Goal: Information Seeking & Learning: Check status

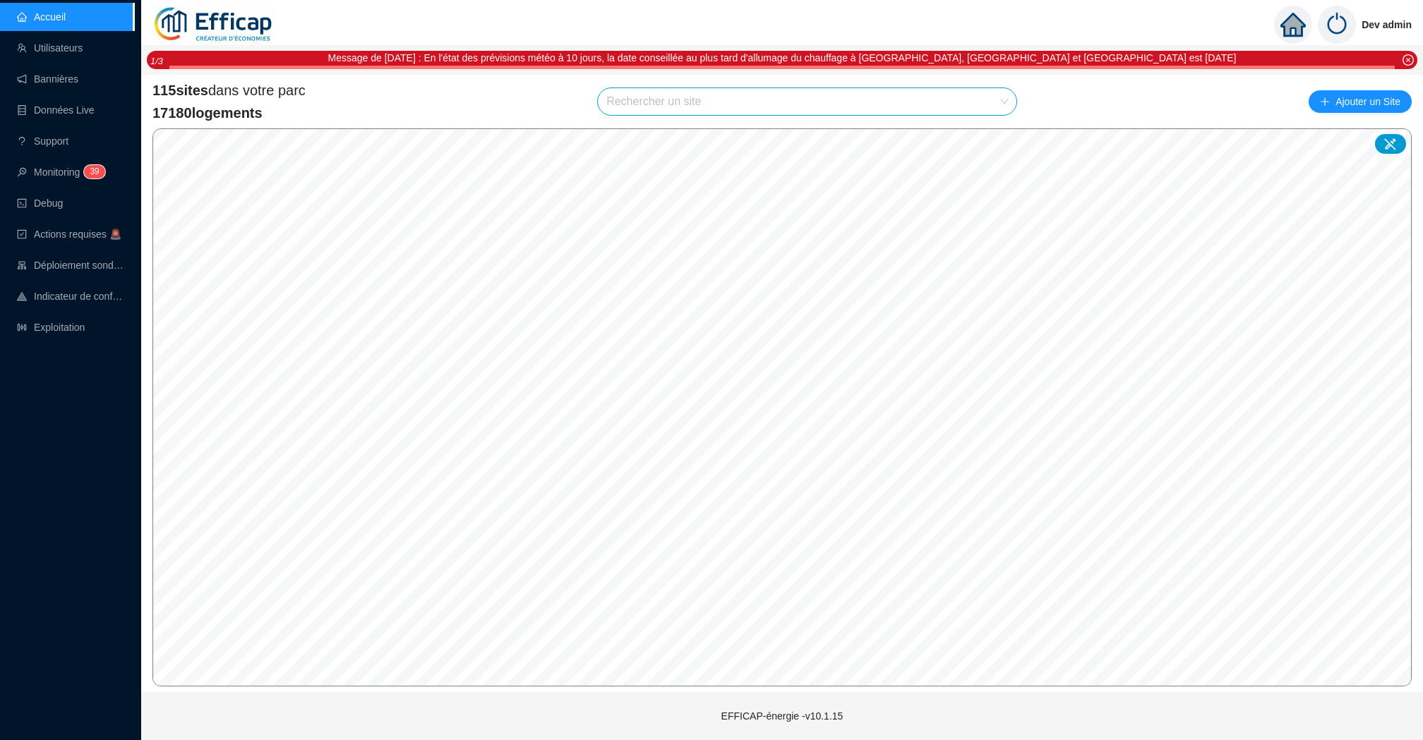
click at [634, 79] on div "115 sites dans votre parc 17180 logements Rechercher un site Ajouter un Site © …" at bounding box center [782, 384] width 1282 height 618
click at [632, 96] on input "search" at bounding box center [800, 101] width 389 height 27
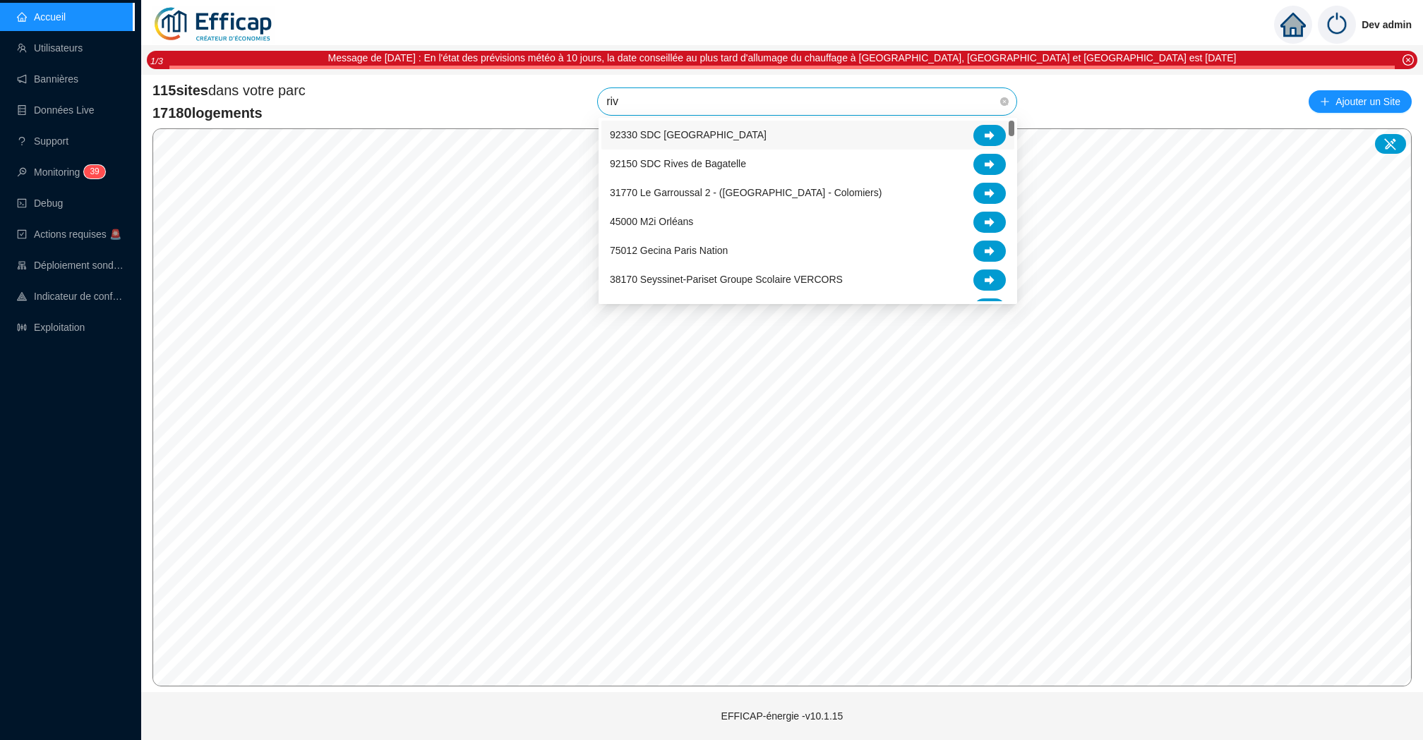
type input "rivi"
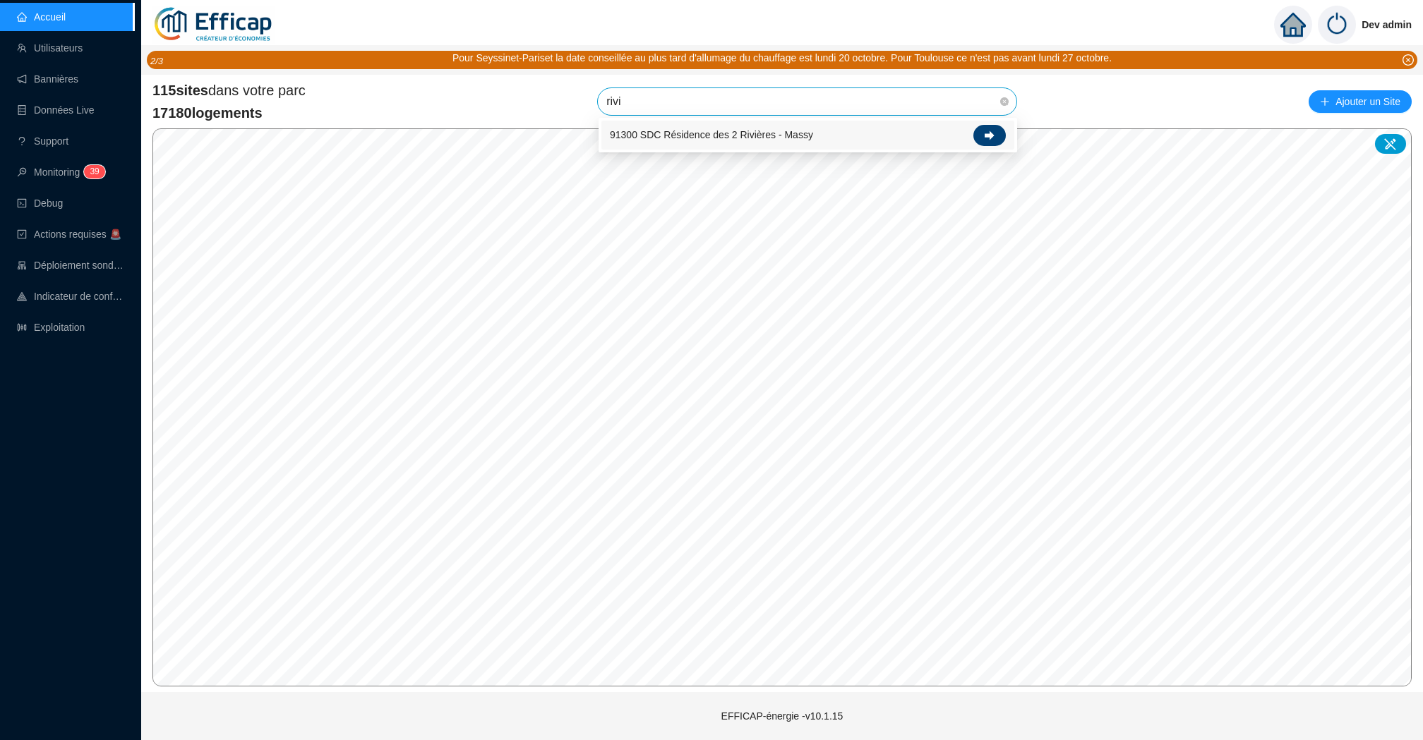
click at [992, 128] on div at bounding box center [989, 135] width 32 height 21
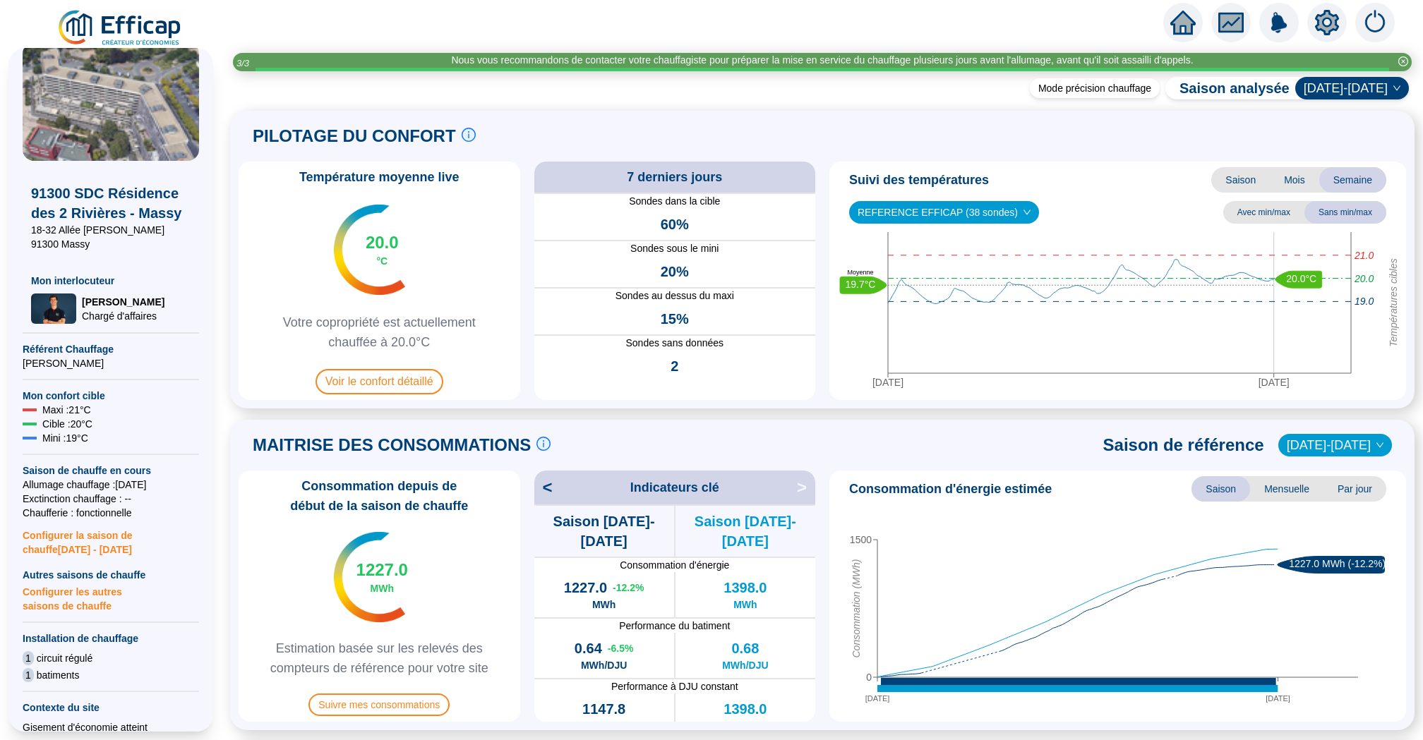
click at [1182, 25] on icon "home" at bounding box center [1182, 23] width 25 height 24
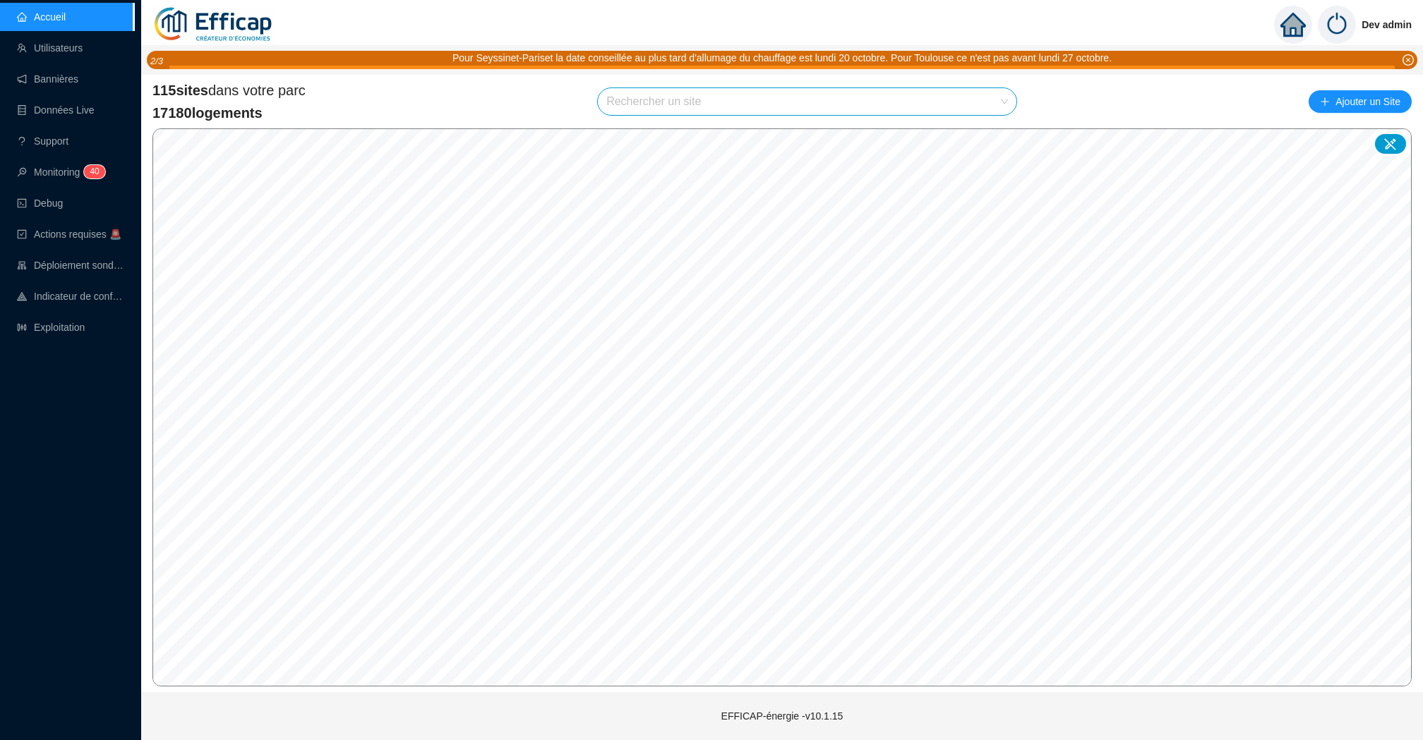
click at [804, 100] on input "search" at bounding box center [800, 101] width 389 height 27
type input "d"
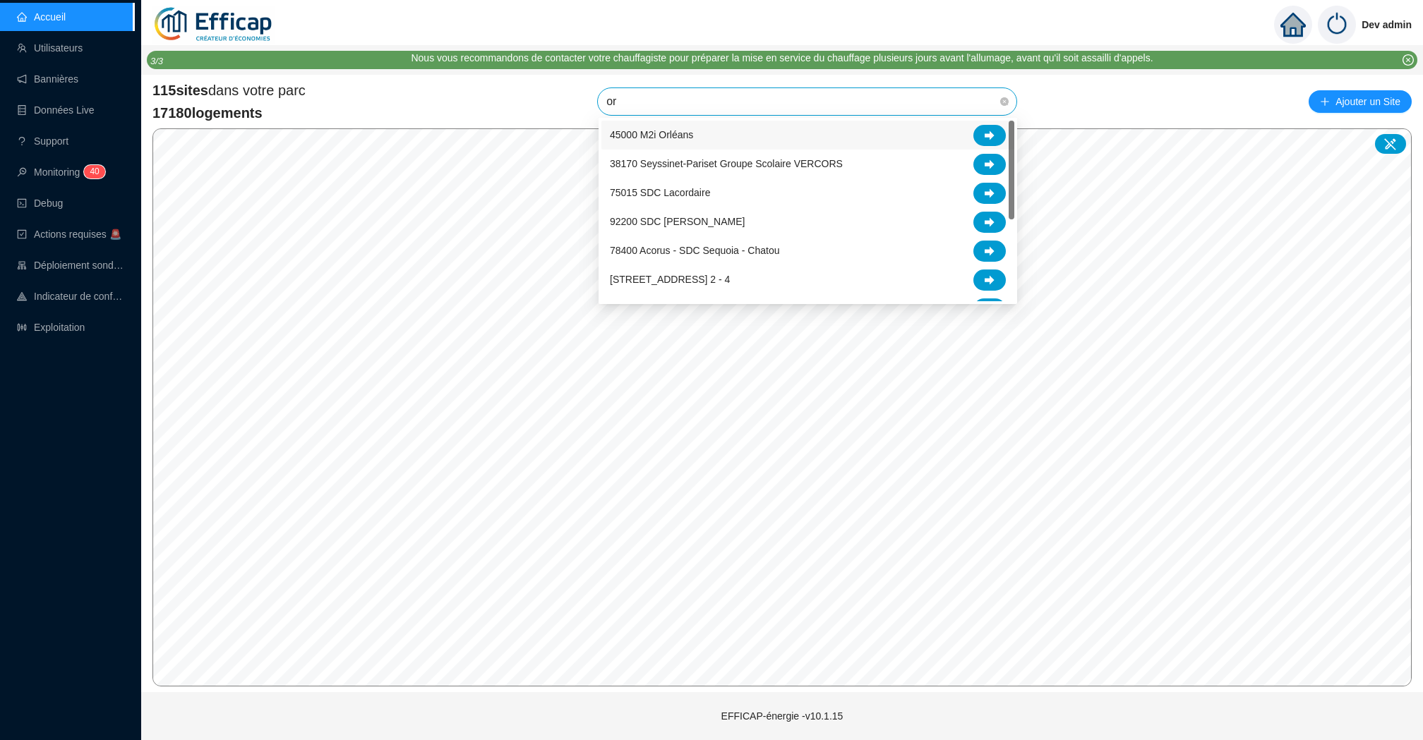
type input "ori"
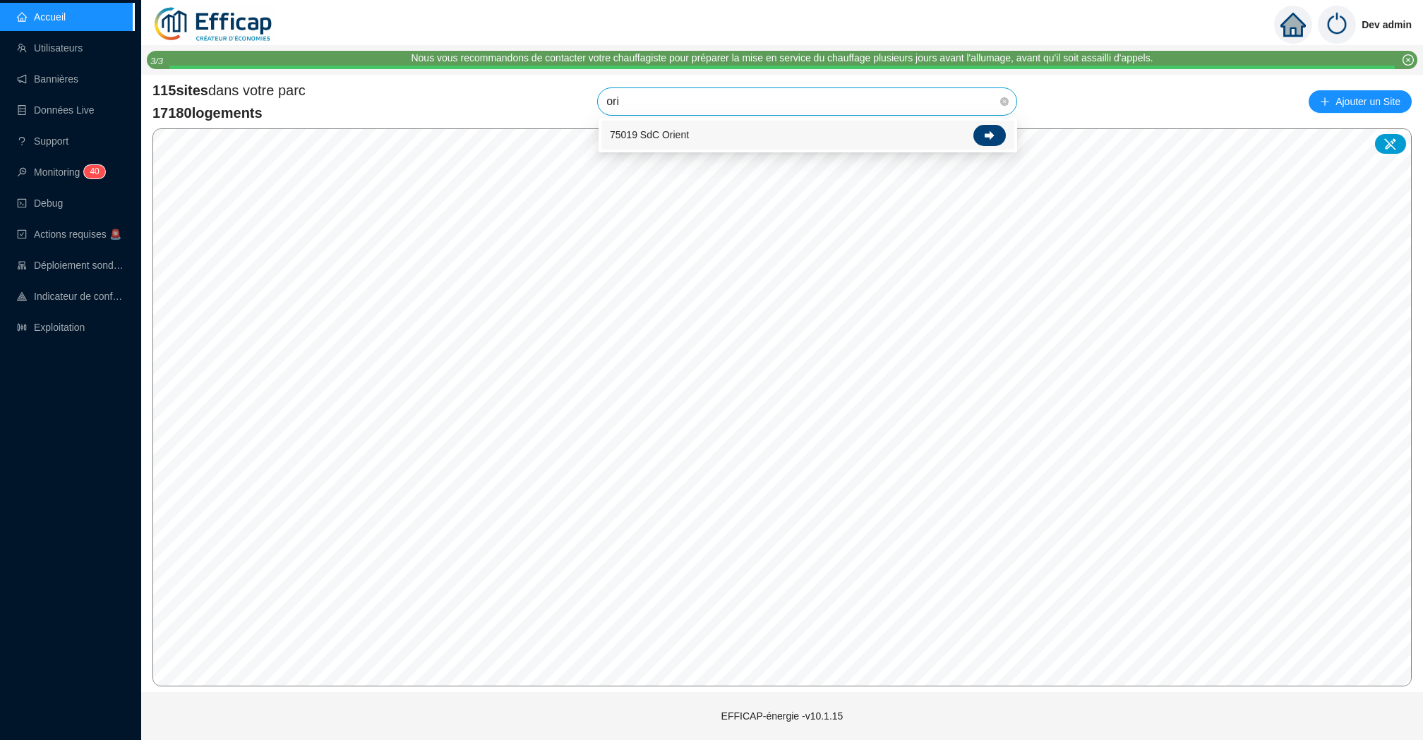
click at [994, 133] on icon at bounding box center [989, 136] width 10 height 10
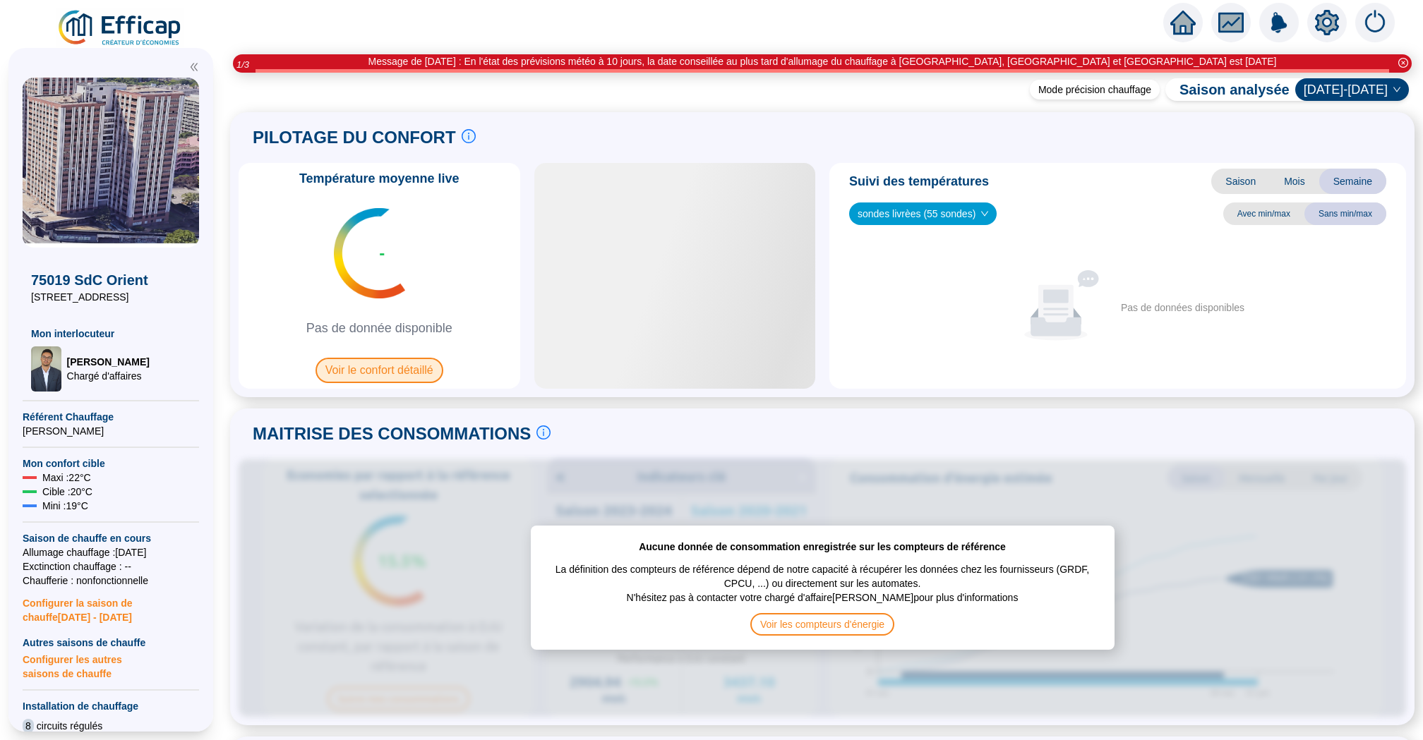
click at [412, 366] on span "Voir le confort détaillé" at bounding box center [379, 370] width 128 height 25
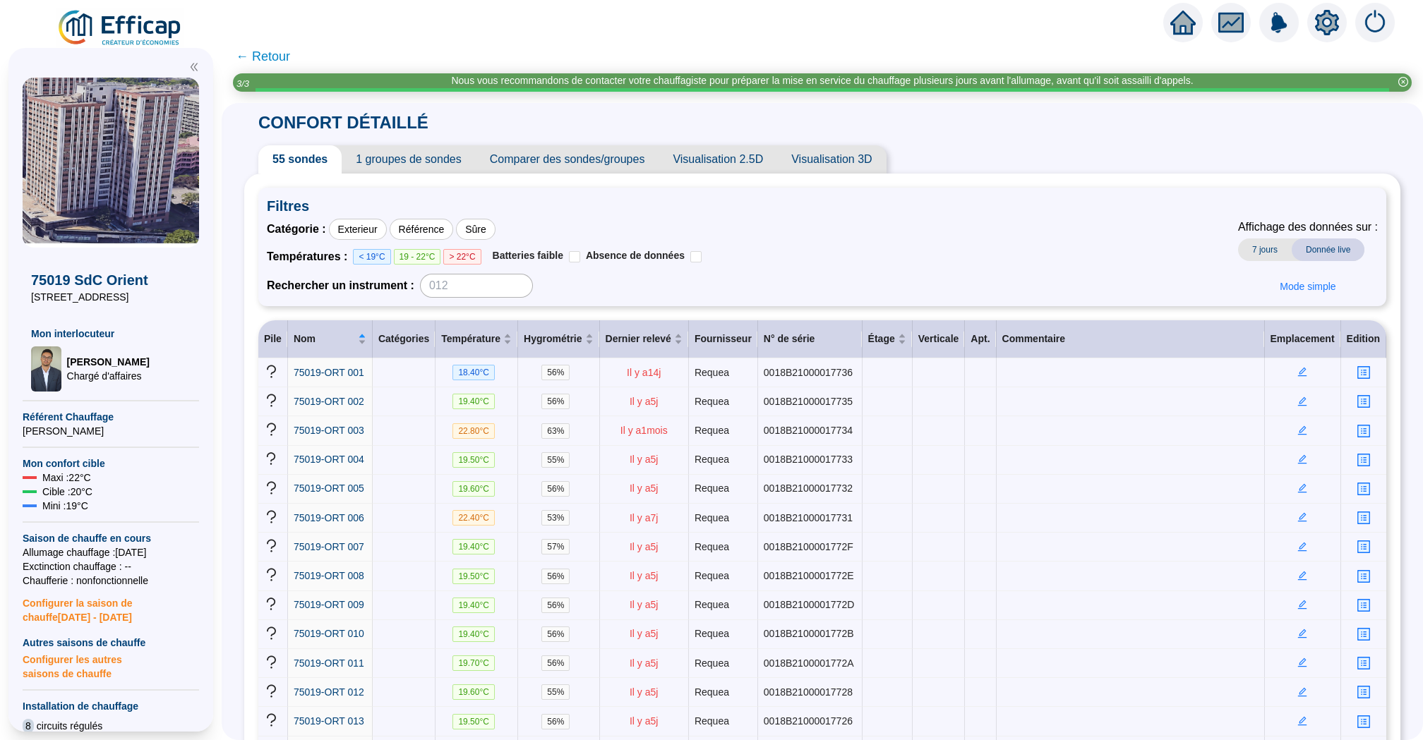
click at [1184, 28] on icon "home" at bounding box center [1182, 23] width 25 height 24
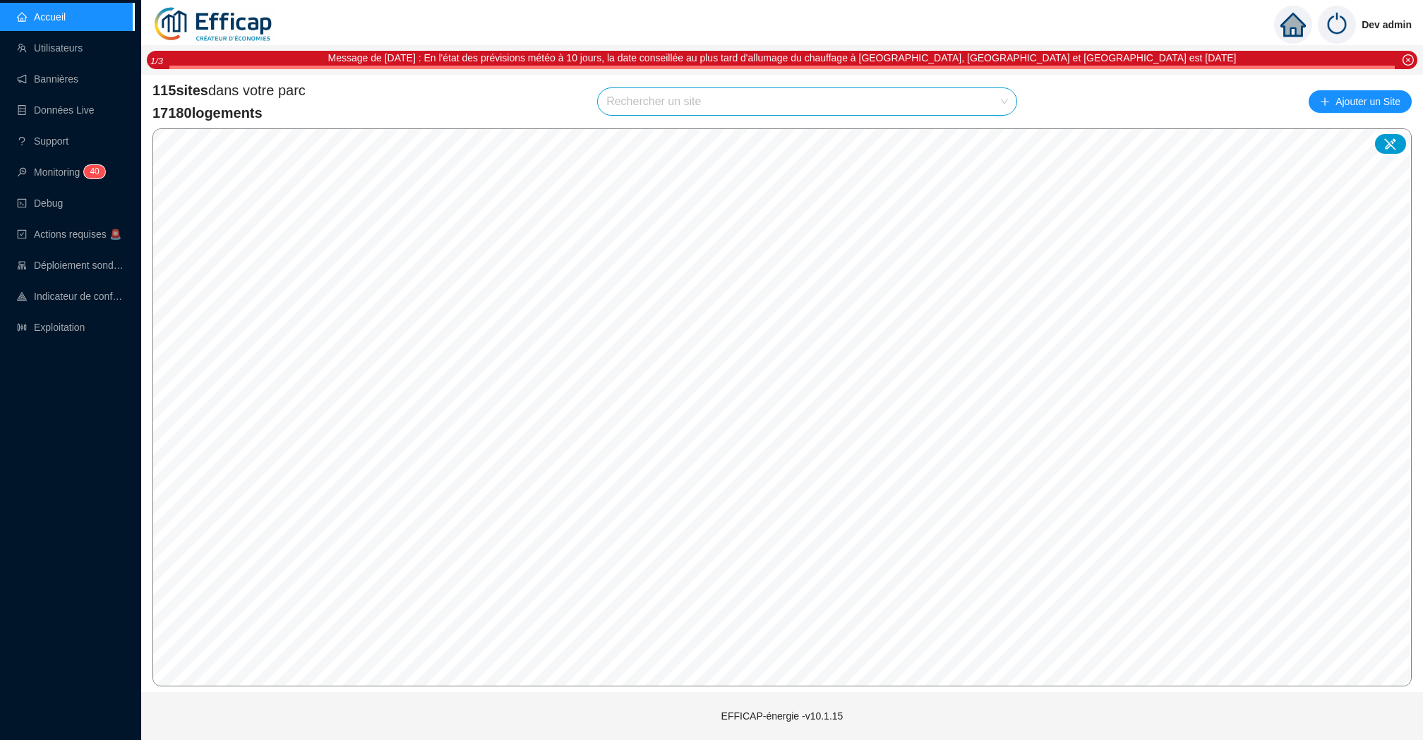
click at [680, 99] on input "search" at bounding box center [800, 101] width 389 height 27
type input "occi"
click at [972, 139] on div "75019 SdC Occident" at bounding box center [808, 135] width 396 height 21
click at [848, 111] on span "75019 SdC Occident" at bounding box center [807, 101] width 402 height 27
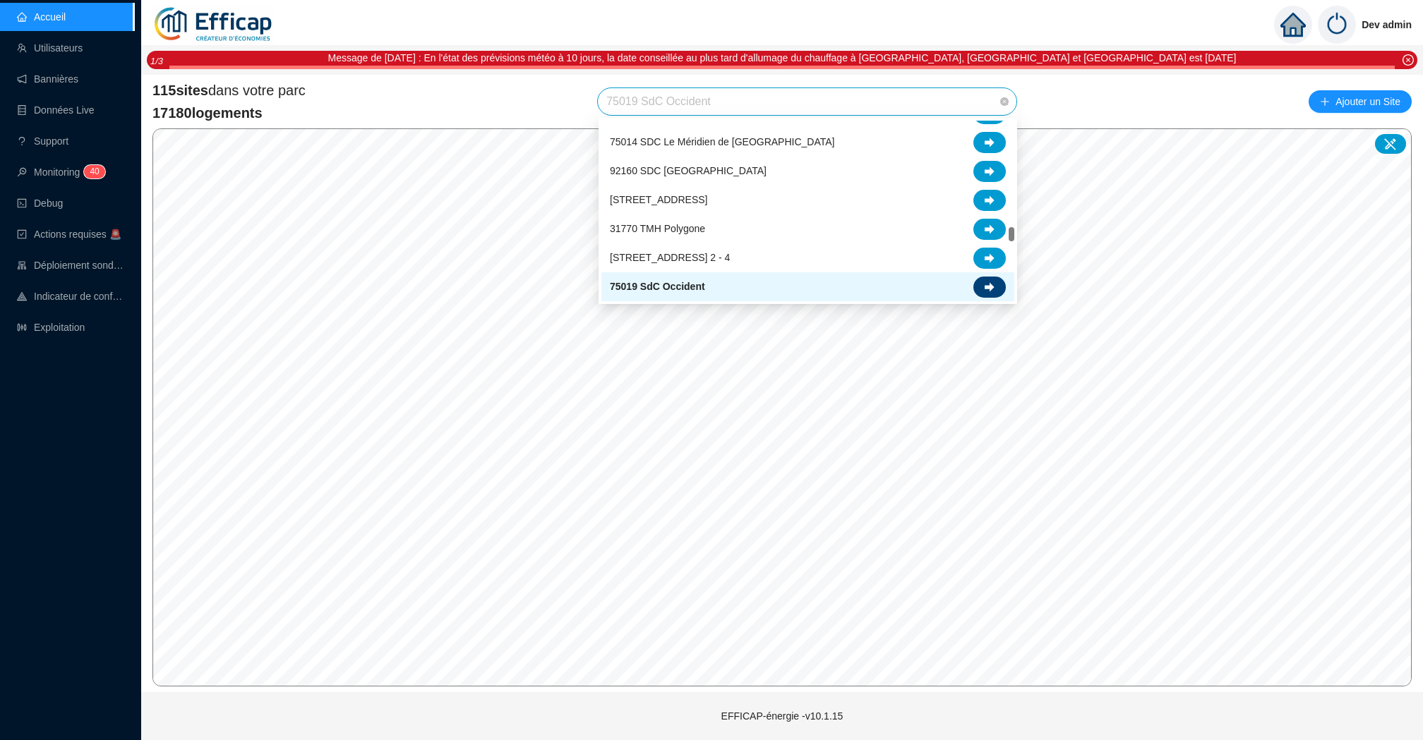
click at [994, 284] on div at bounding box center [989, 287] width 32 height 21
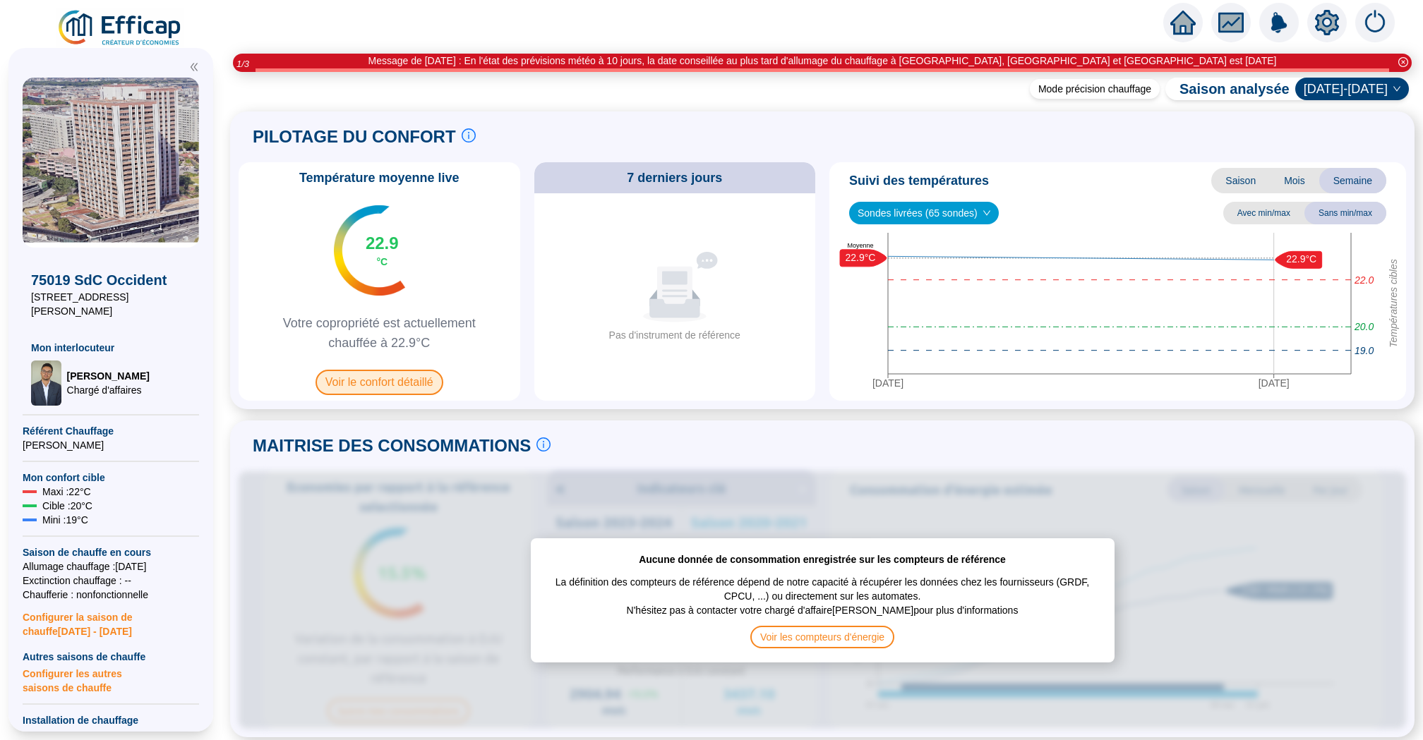
click at [421, 382] on span "Voir le confort détaillé" at bounding box center [379, 382] width 128 height 25
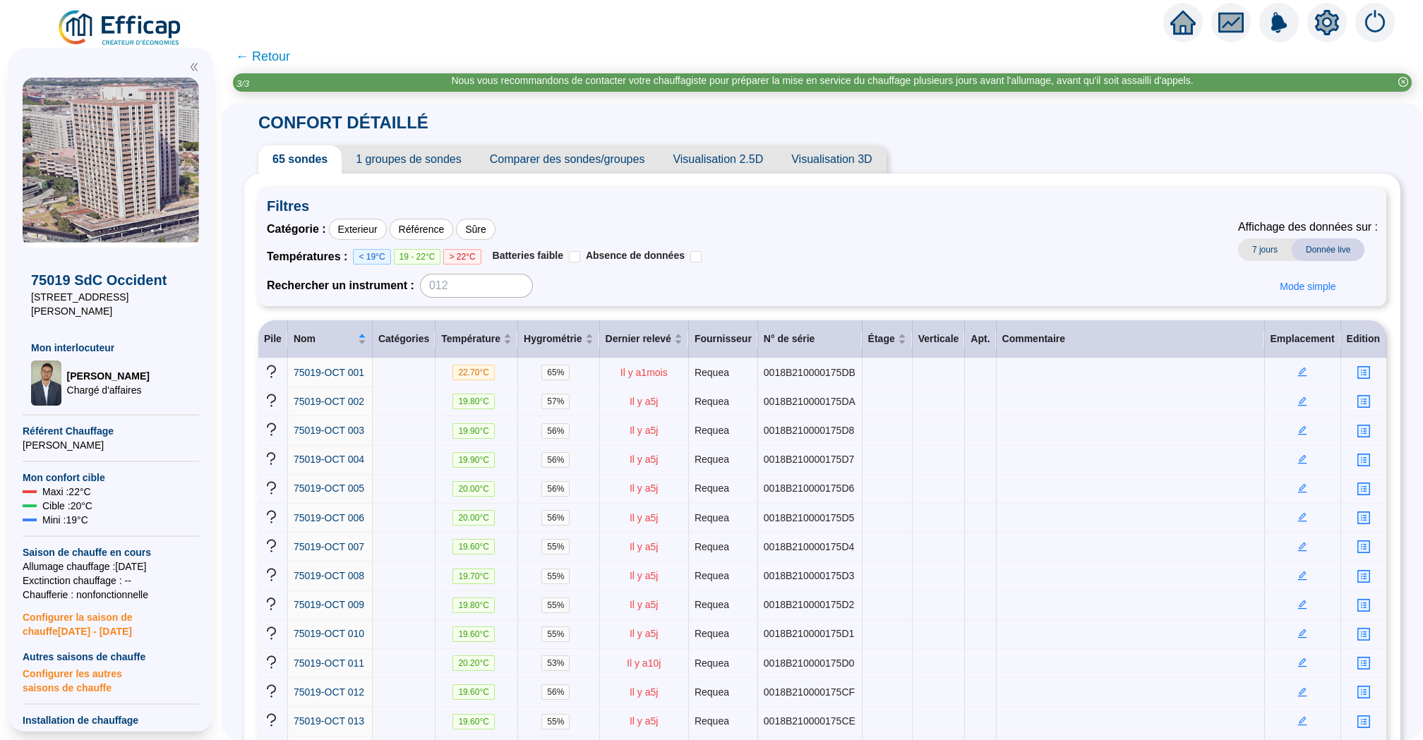
click at [1186, 49] on span "← Retour" at bounding box center [822, 57] width 1201 height 34
click at [1186, 35] on icon "home" at bounding box center [1182, 22] width 25 height 25
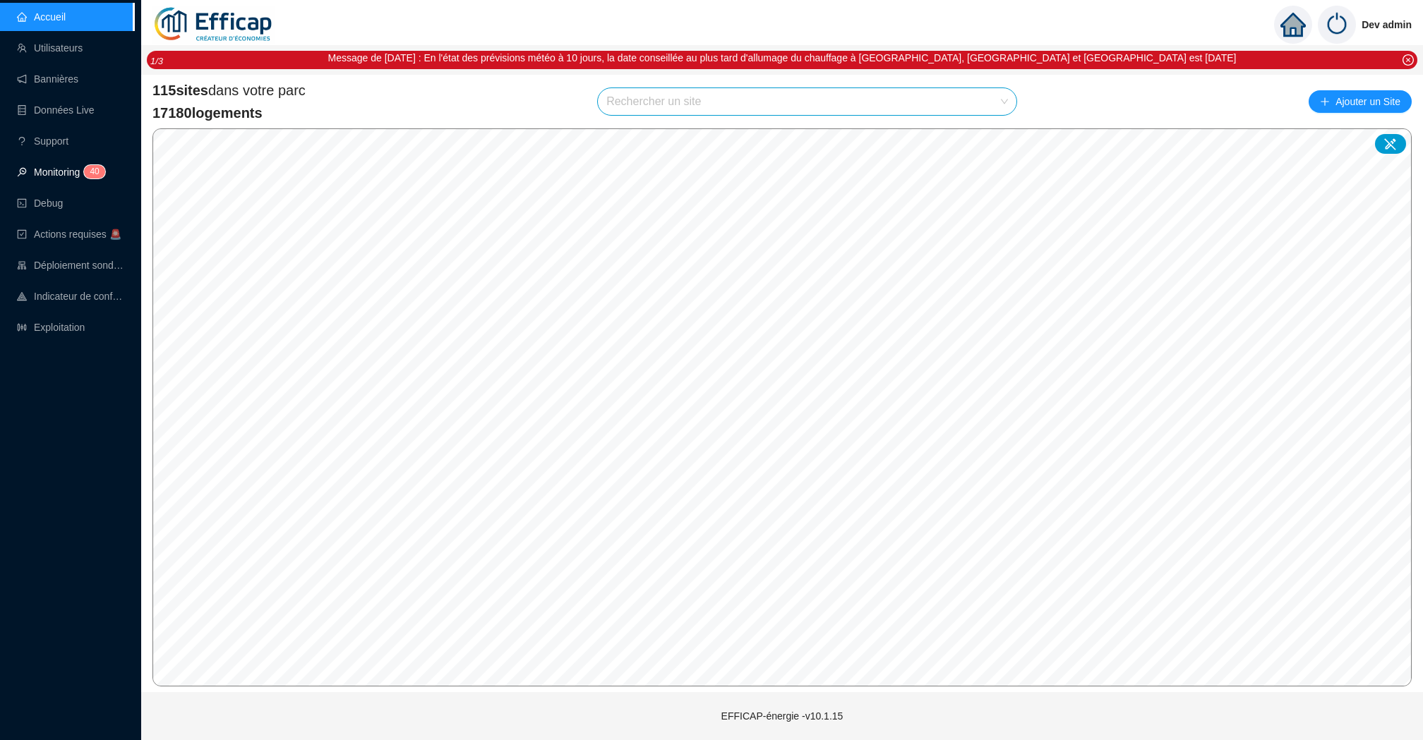
click at [56, 171] on link "Monitoring 4 0" at bounding box center [59, 172] width 84 height 11
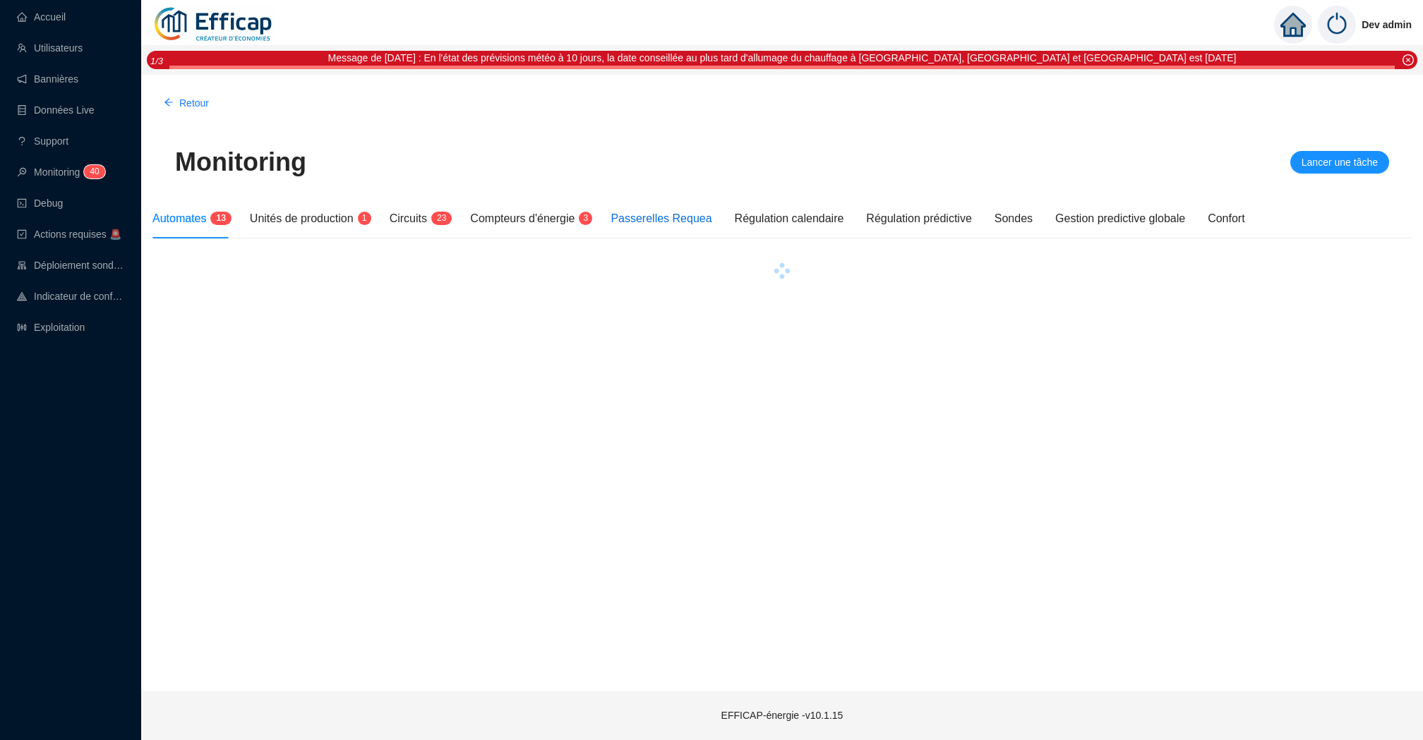
click at [659, 224] on div "Passerelles Requea" at bounding box center [660, 218] width 101 height 17
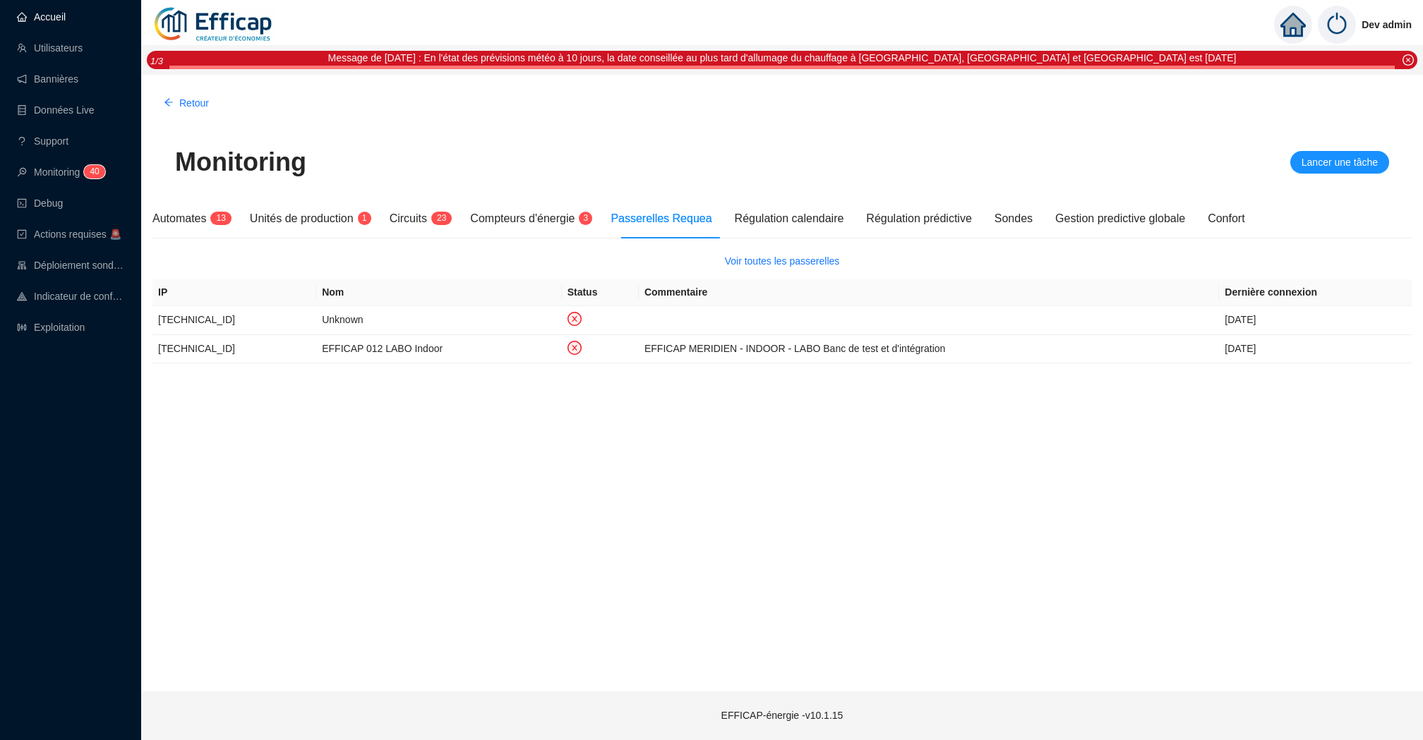
click at [66, 18] on link "Accueil" at bounding box center [41, 16] width 49 height 11
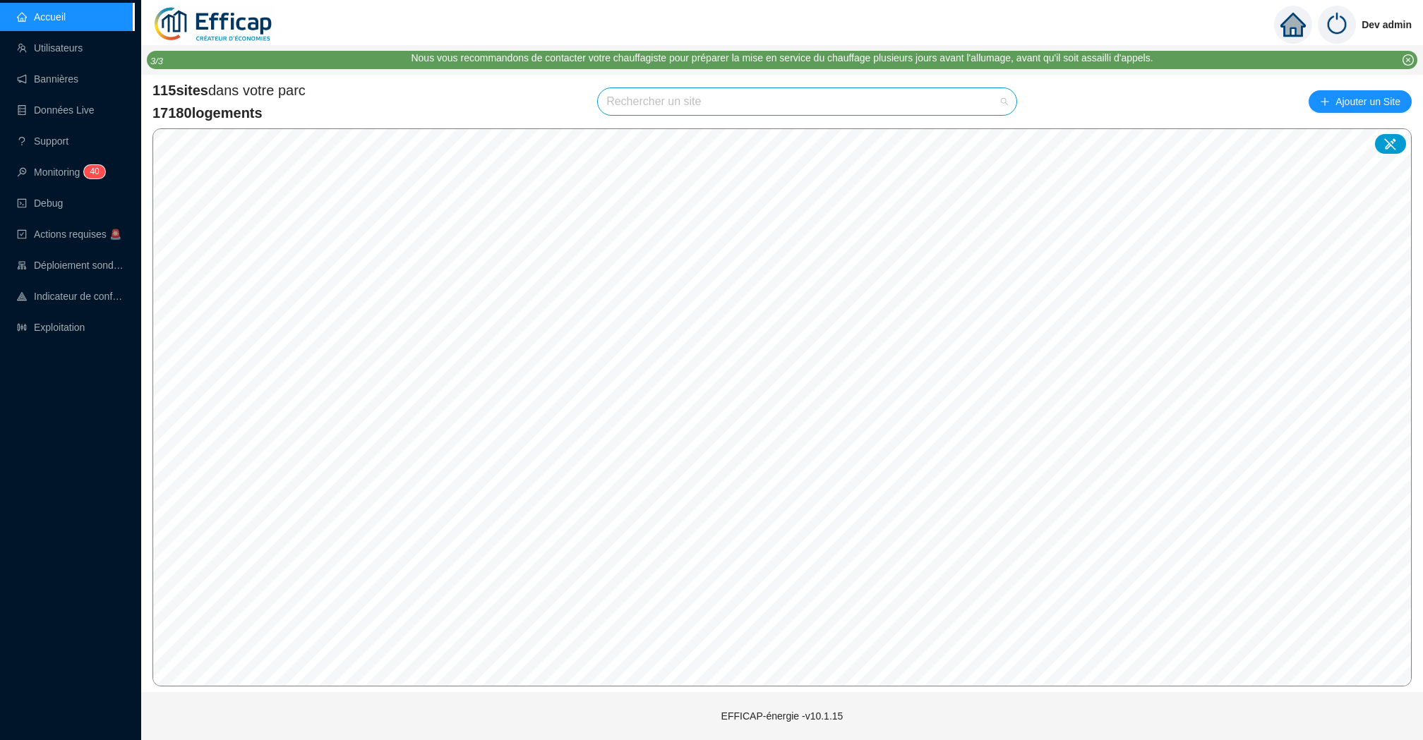
click at [629, 105] on input "search" at bounding box center [800, 101] width 389 height 27
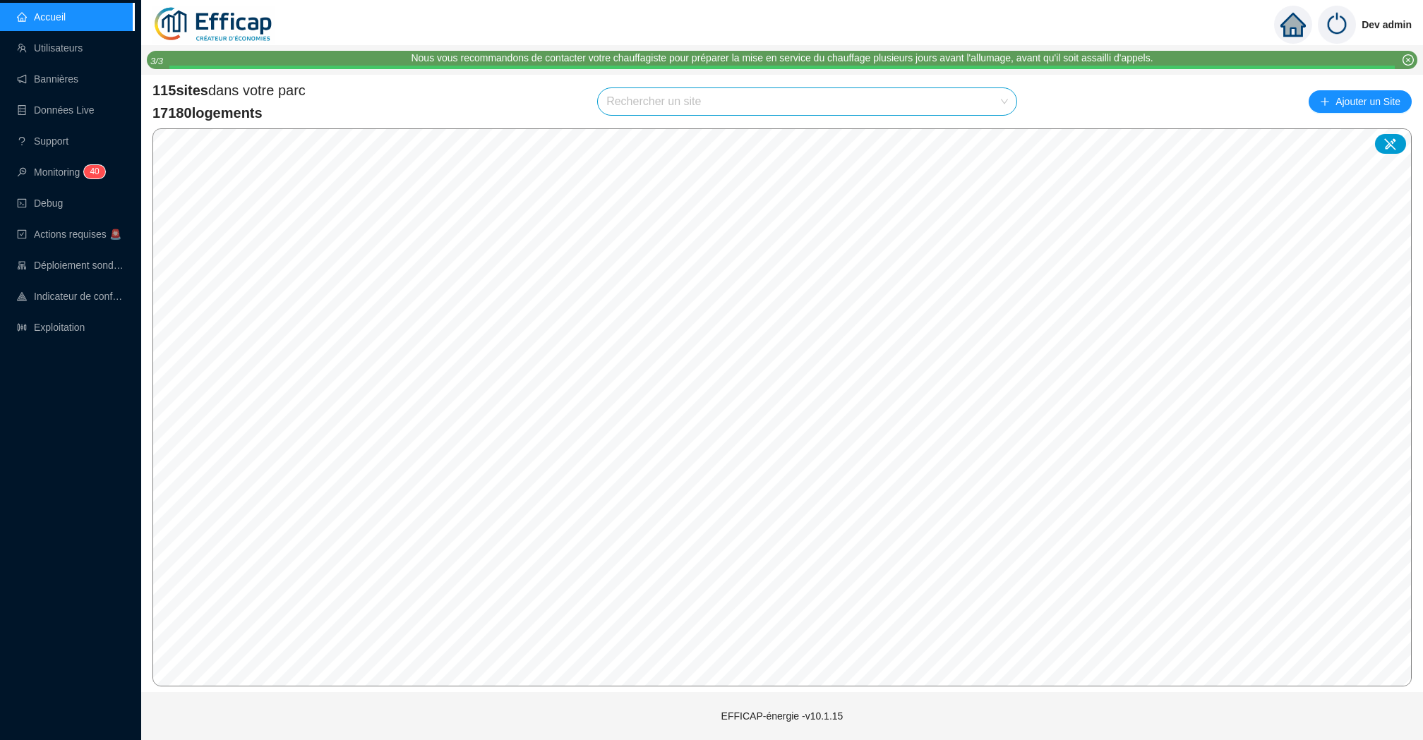
click at [555, 95] on div "115 sites dans votre parc 17180 logements Rechercher un site Ajouter un Site" at bounding box center [781, 101] width 1259 height 42
click at [580, 95] on div "115 sites dans votre parc 17180 logements Rechercher un site Ajouter un Site" at bounding box center [781, 101] width 1259 height 42
click at [754, 75] on div "115 sites dans votre parc 17180 logements Rechercher un site Ajouter un Site © …" at bounding box center [782, 384] width 1282 height 618
click at [785, 126] on div "115 sites dans votre parc 17180 logements Rechercher un site Ajouter un Site © …" at bounding box center [781, 383] width 1259 height 606
click at [575, 104] on div "115 sites dans votre parc 17180 logements Rechercher un site Ajouter un Site" at bounding box center [781, 101] width 1259 height 42
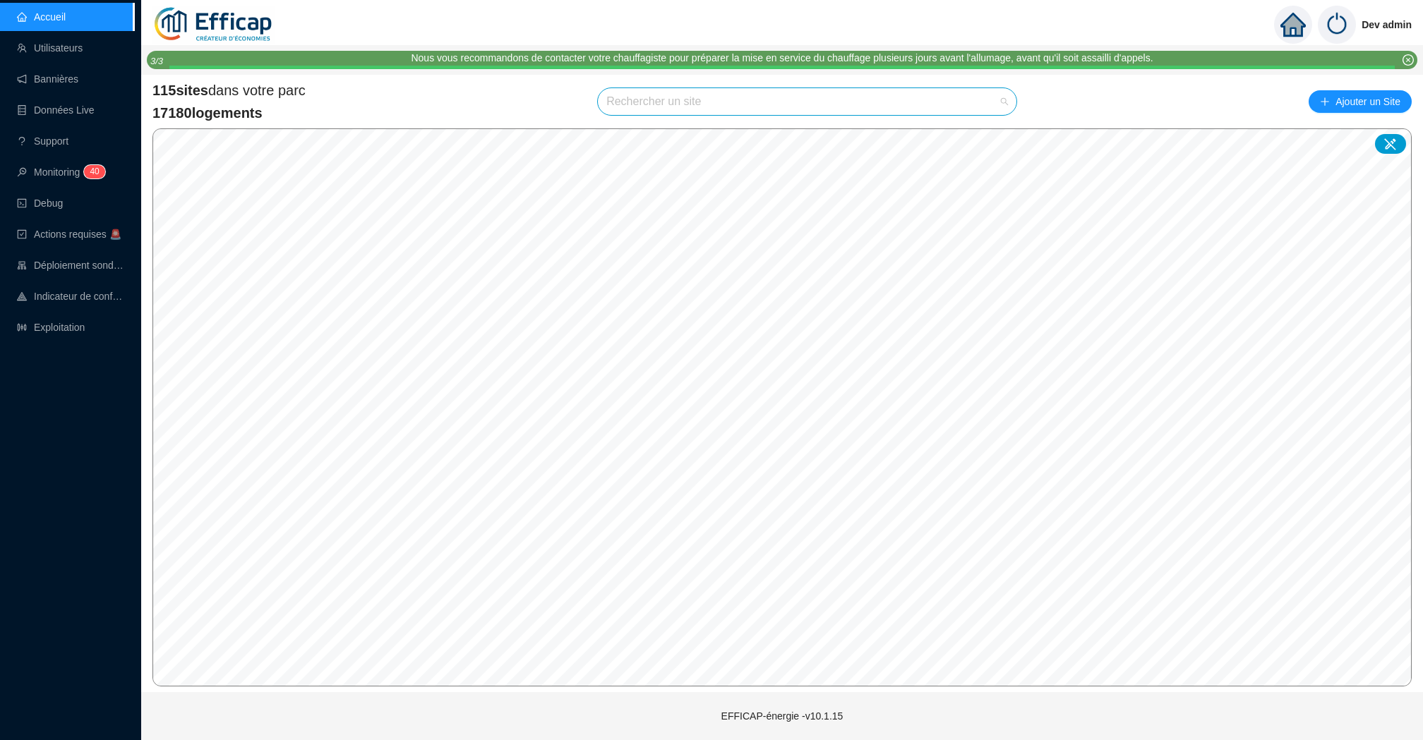
click at [662, 99] on input "search" at bounding box center [800, 101] width 389 height 27
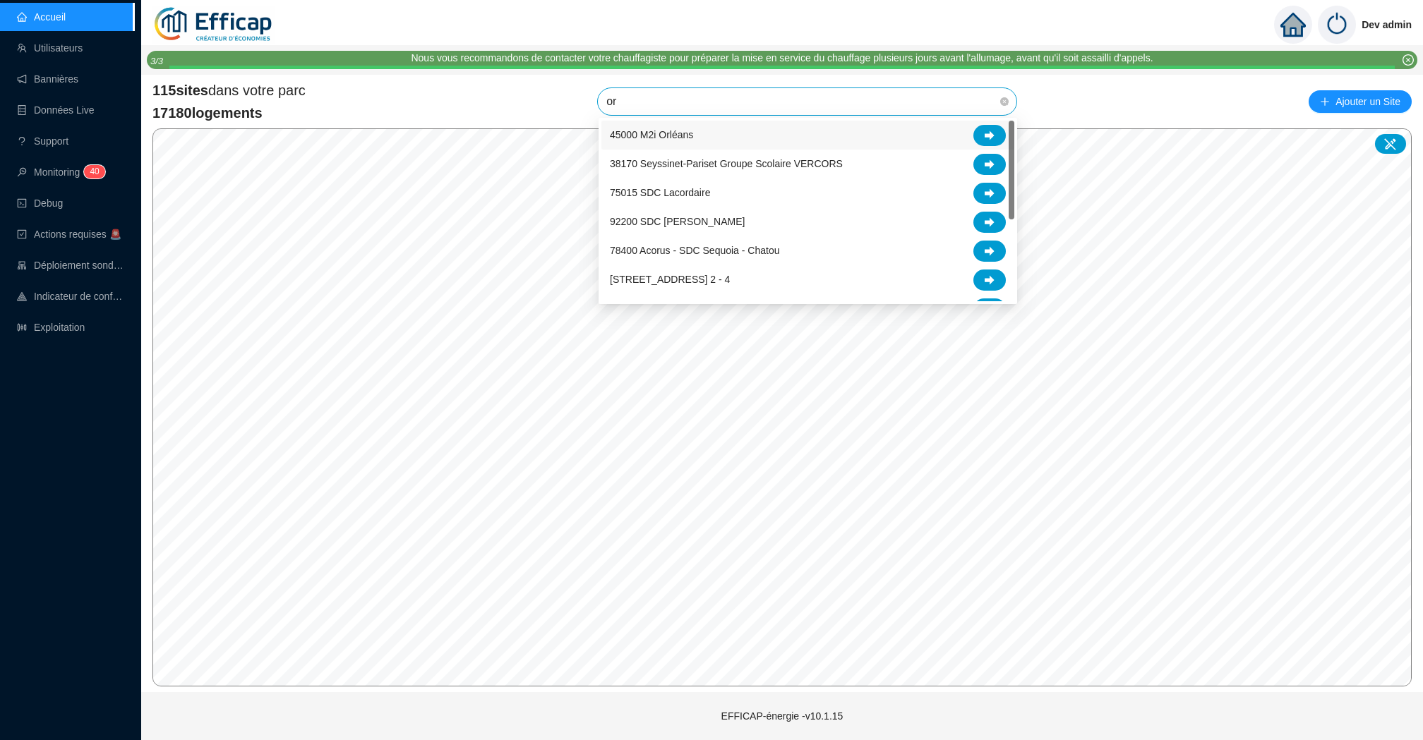
type input "ori"
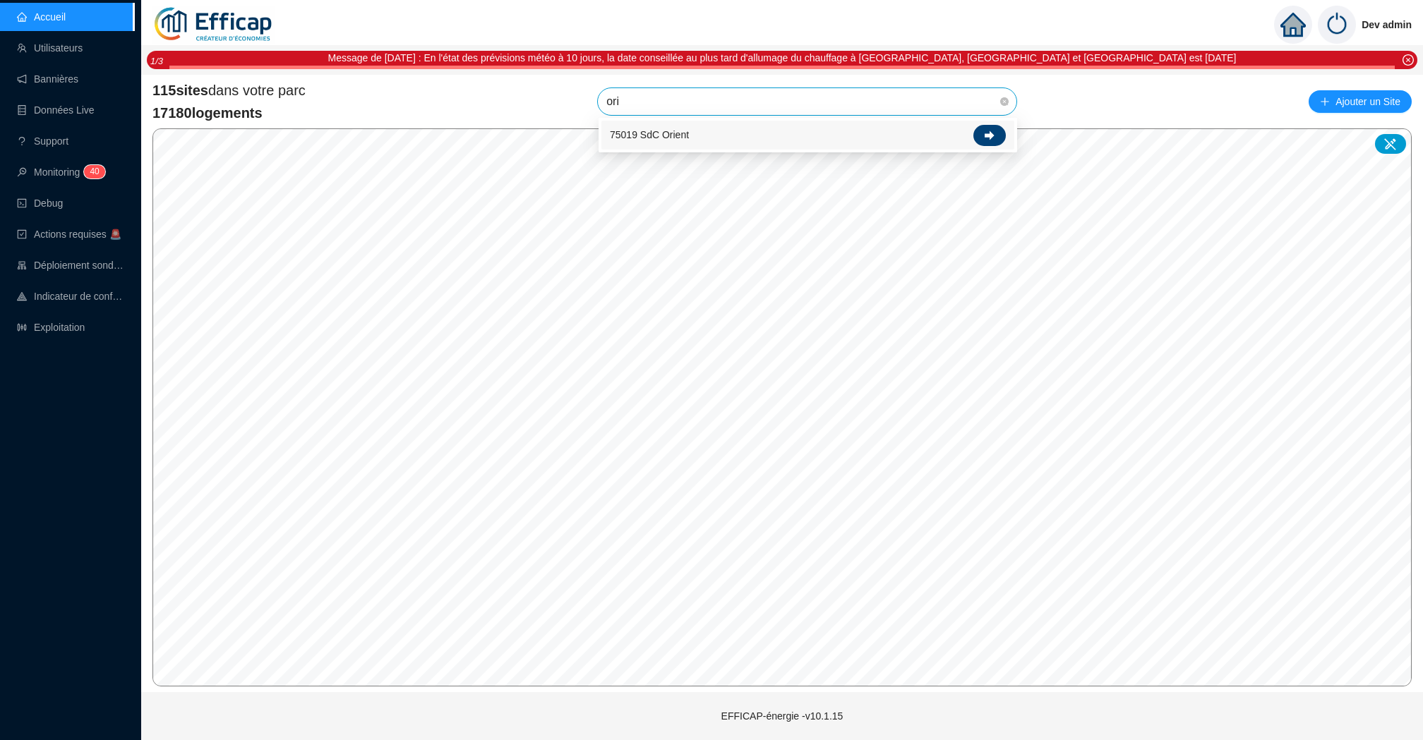
click at [996, 140] on div at bounding box center [989, 135] width 32 height 21
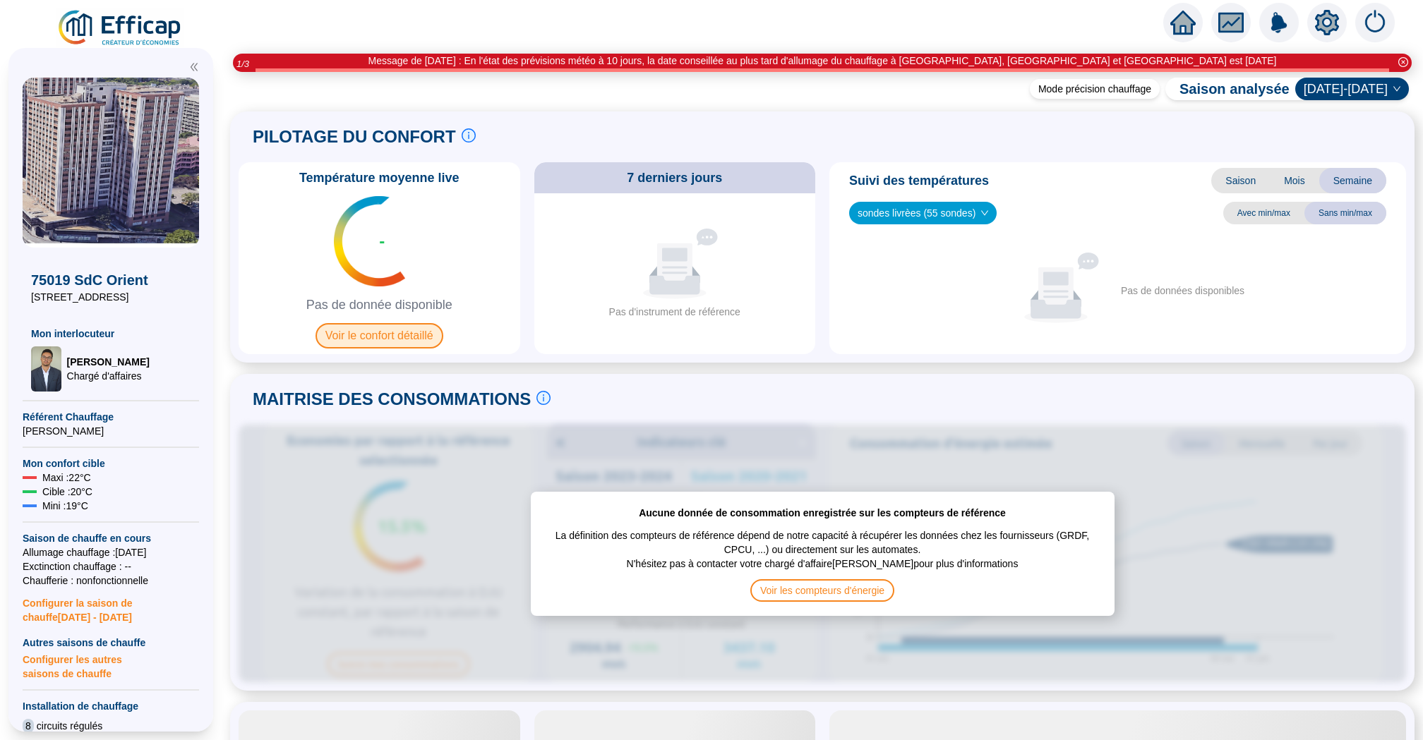
click at [382, 332] on span "Voir le confort détaillé" at bounding box center [379, 335] width 128 height 25
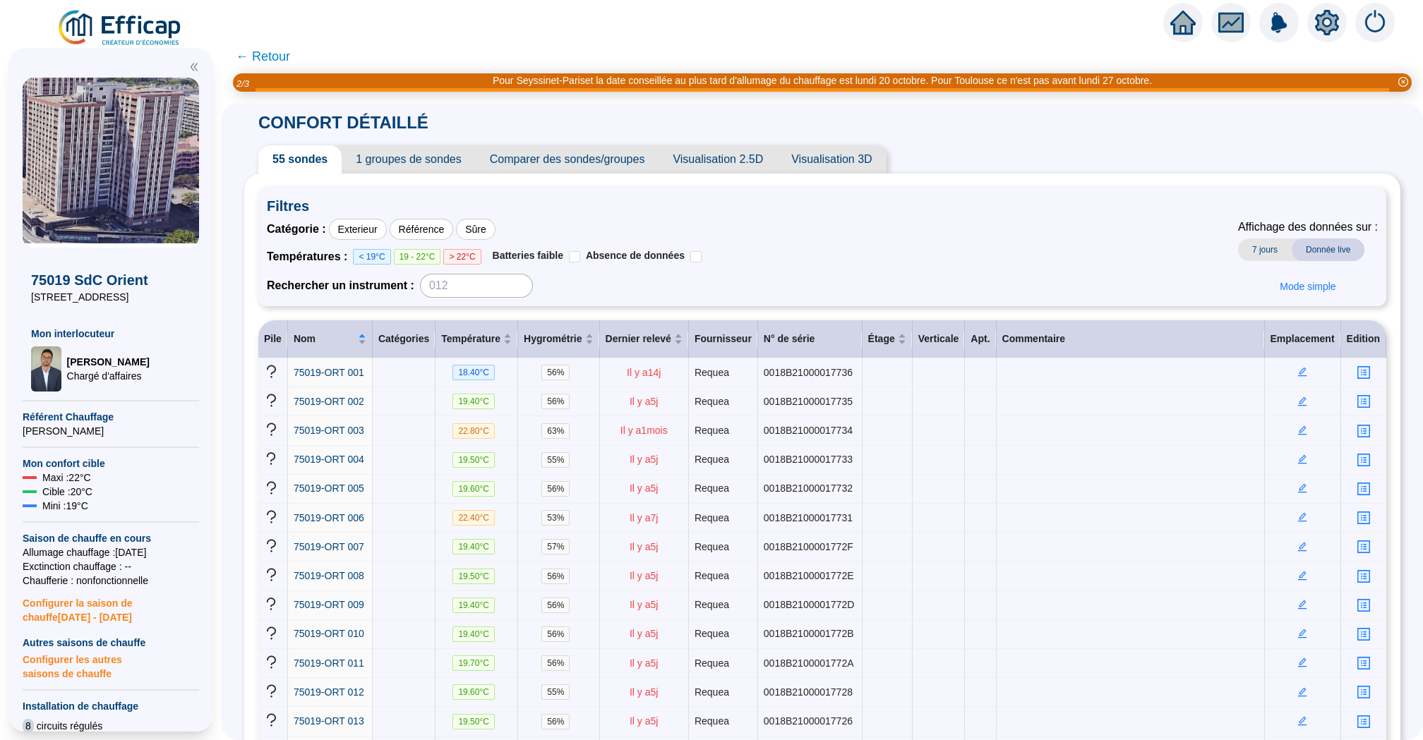
click at [1187, 16] on icon "home" at bounding box center [1182, 23] width 25 height 24
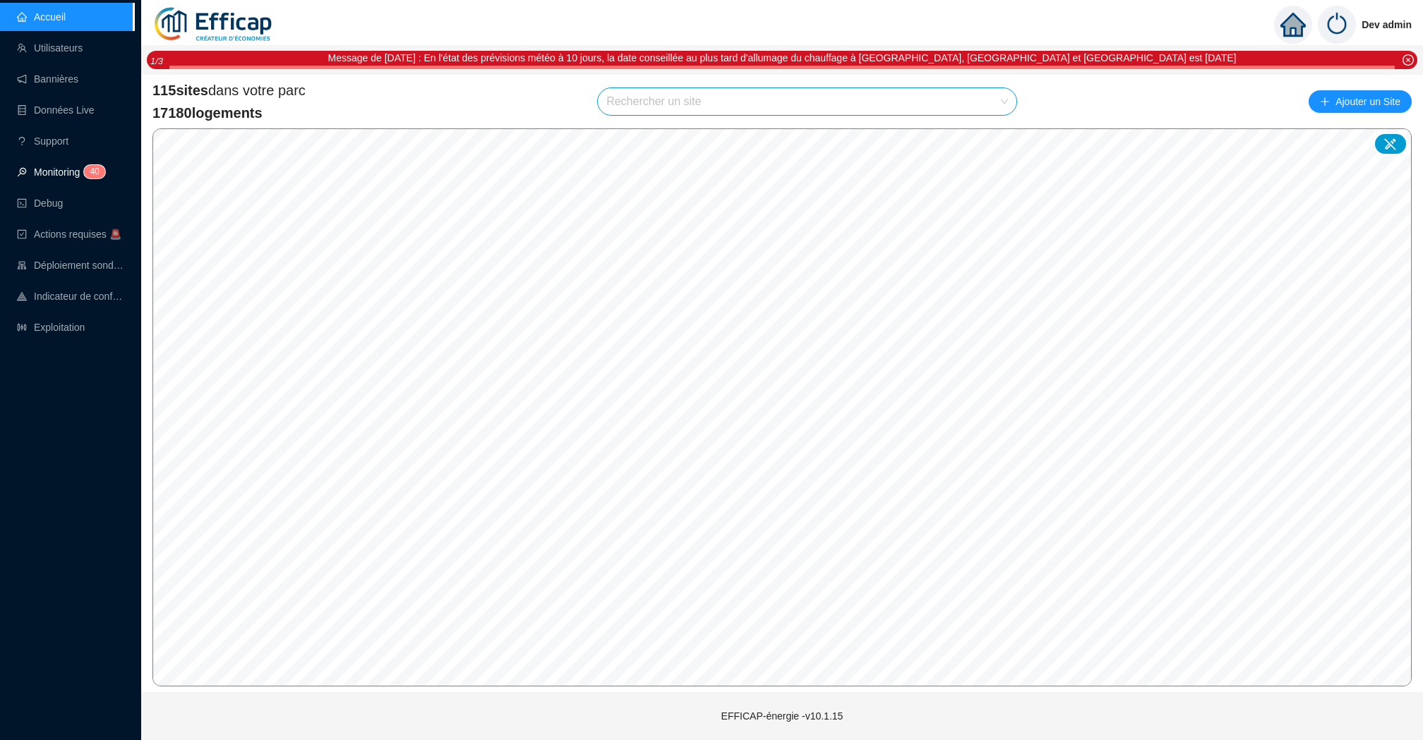
click at [85, 167] on link "Monitoring 4 0" at bounding box center [59, 172] width 84 height 11
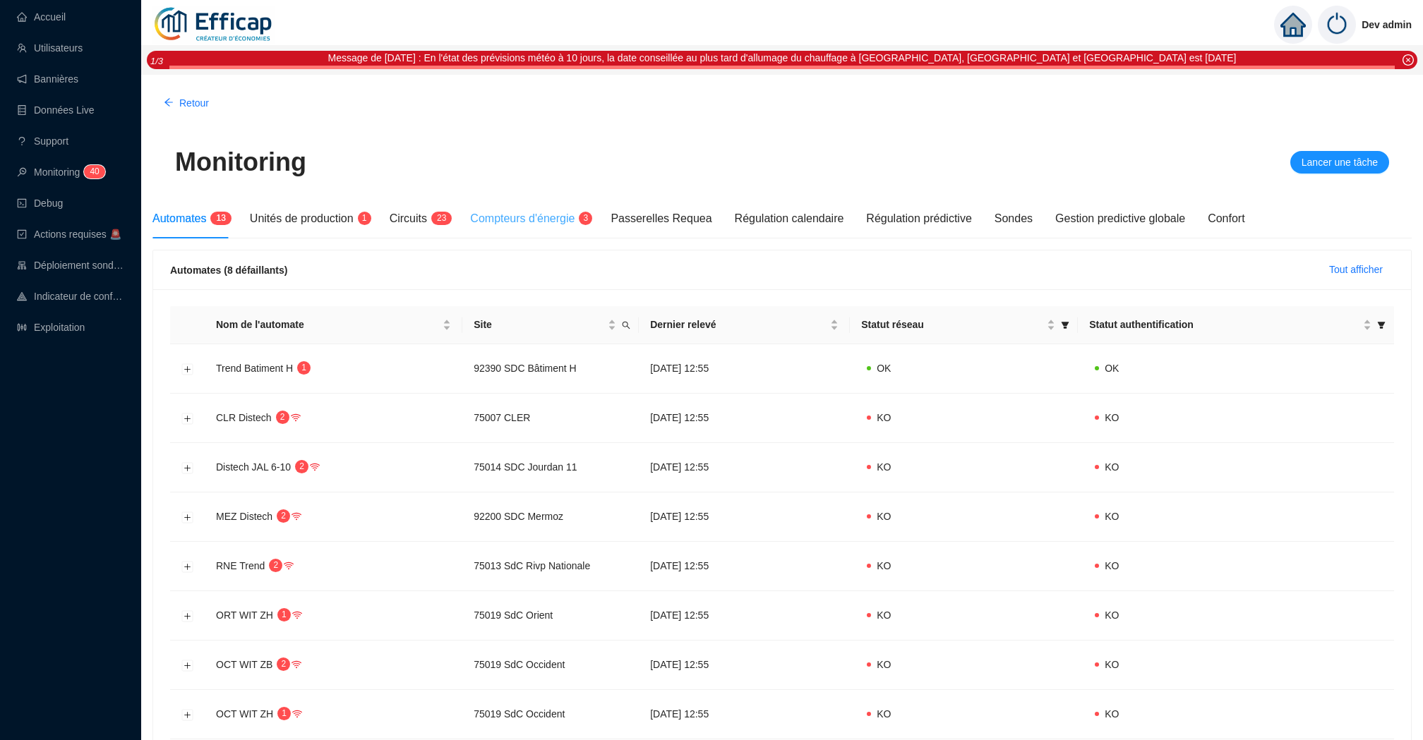
click at [569, 229] on div "Compteurs d'énergie 3" at bounding box center [529, 219] width 118 height 40
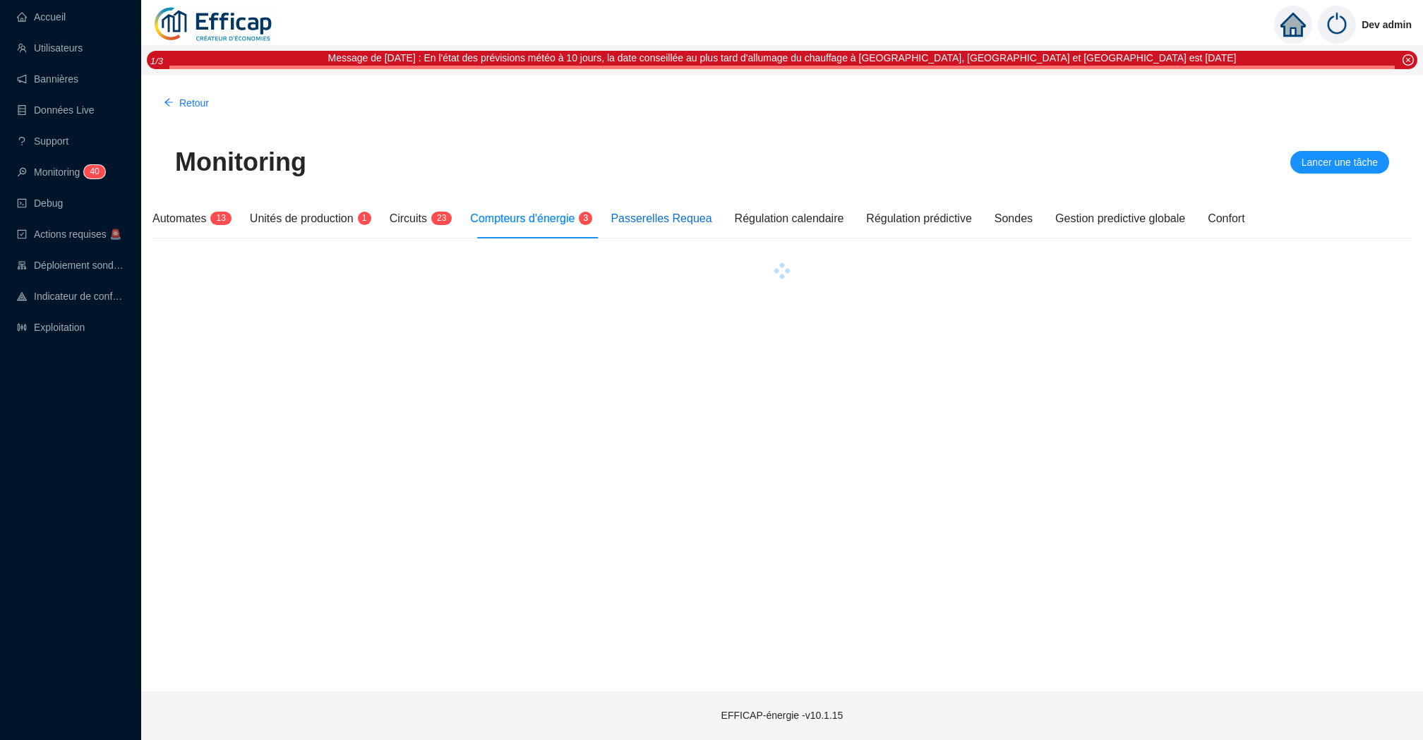
click at [711, 219] on div "Passerelles Requea" at bounding box center [660, 218] width 101 height 17
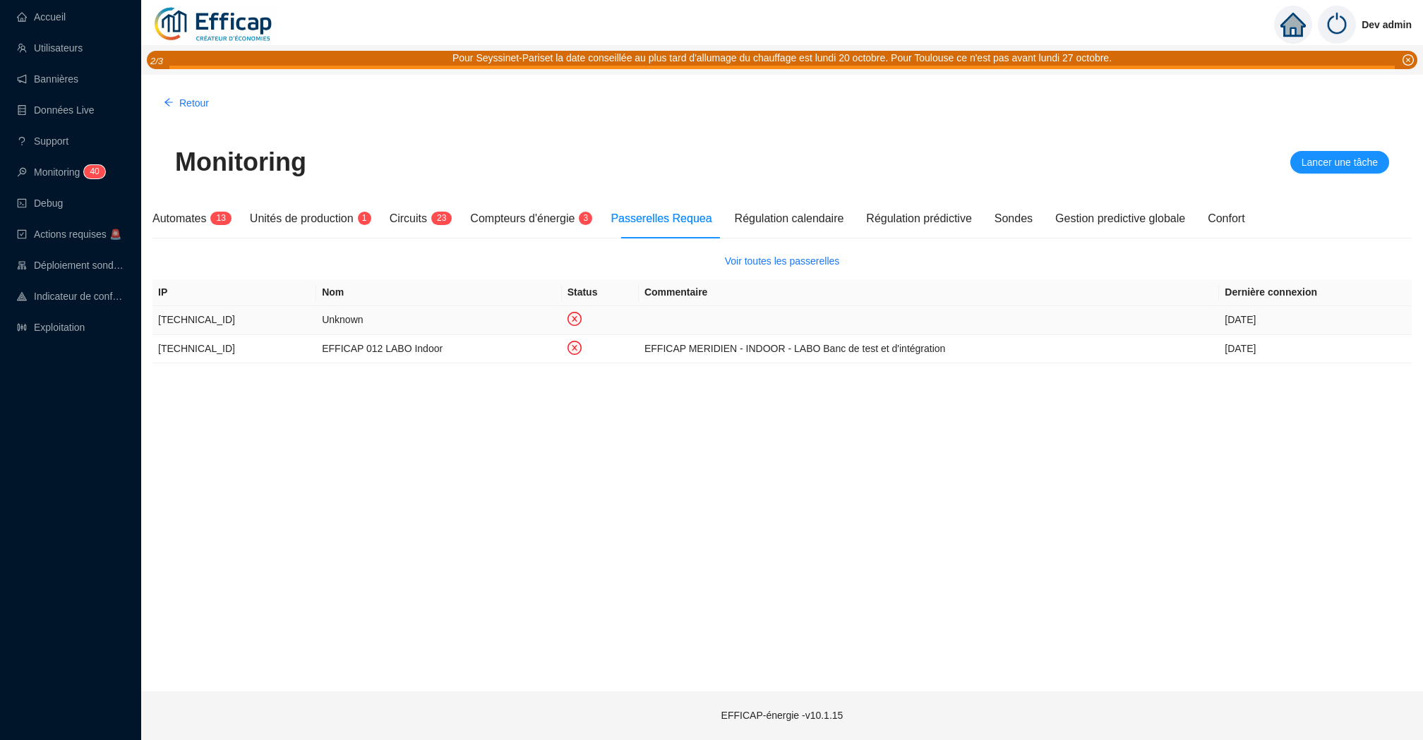
click at [398, 321] on td "Unknown" at bounding box center [438, 320] width 245 height 29
click at [532, 323] on td "Unknown" at bounding box center [438, 320] width 245 height 29
click at [567, 322] on icon "close-circle" at bounding box center [574, 319] width 14 height 14
click at [743, 255] on span "Voir toutes les passerelles" at bounding box center [782, 261] width 115 height 15
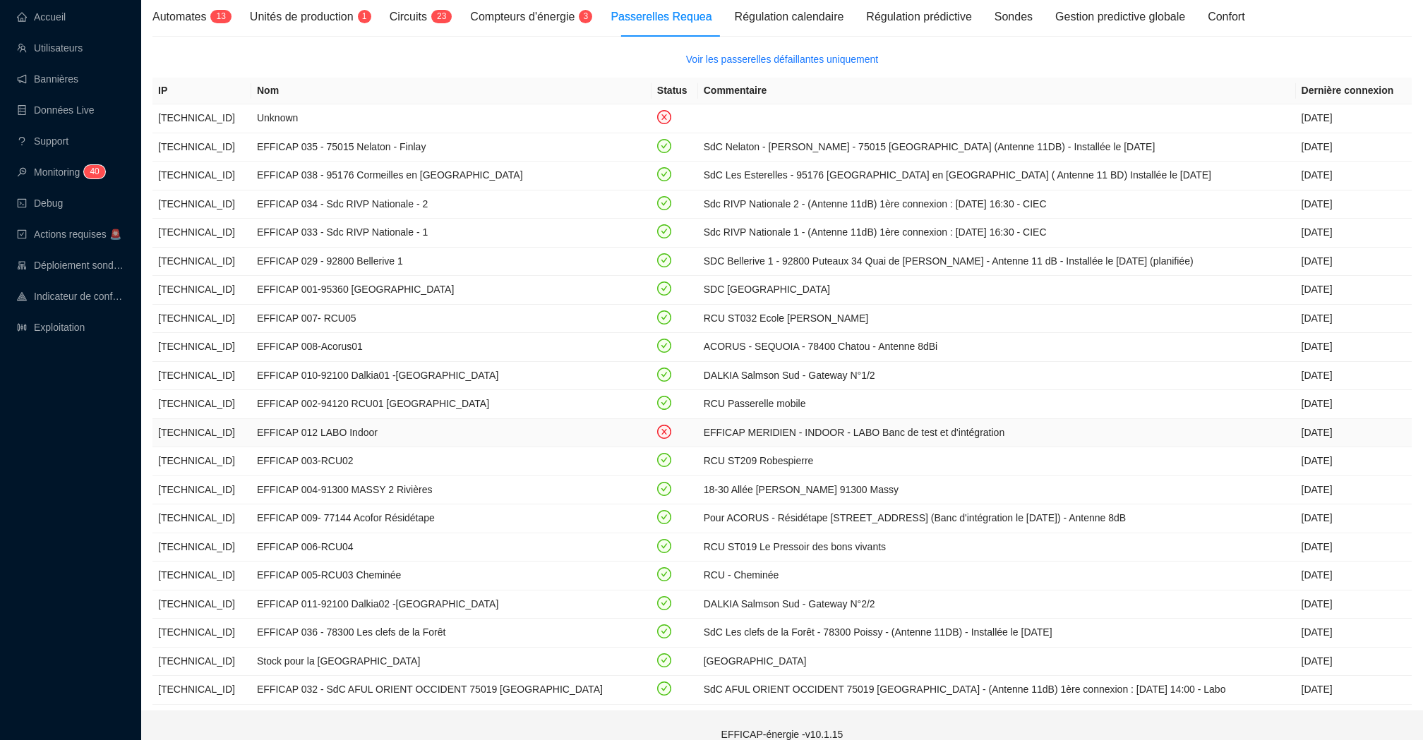
scroll to position [210, 0]
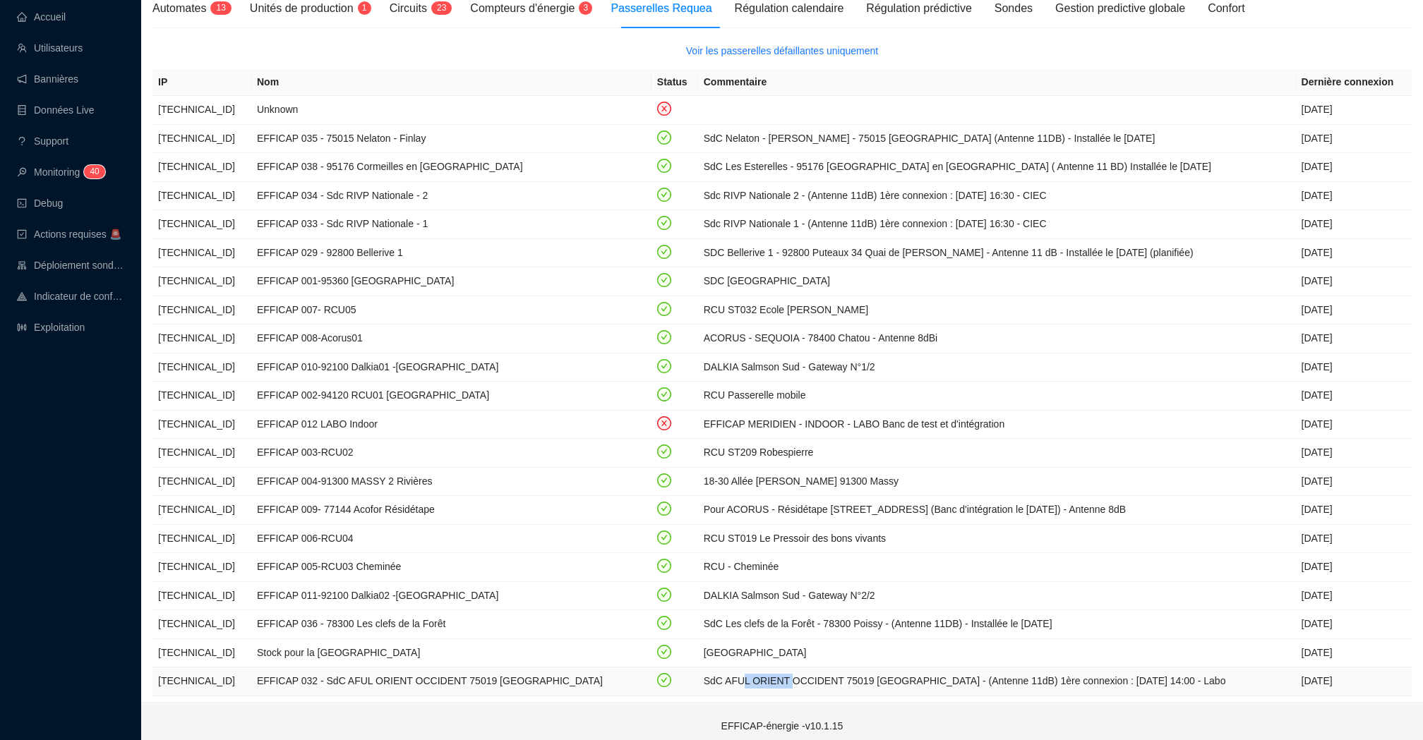
drag, startPoint x: 688, startPoint y: 669, endPoint x: 739, endPoint y: 669, distance: 50.8
click at [739, 669] on td "SdC AFUL ORIENT OCCIDENT 75019 [GEOGRAPHIC_DATA] - (Antenne 11dB) 1ère connexio…" at bounding box center [997, 682] width 598 height 29
drag, startPoint x: 392, startPoint y: 669, endPoint x: 554, endPoint y: 669, distance: 161.6
click at [457, 669] on td "EFFICAP 032 - SdC AFUL ORIENT OCCIDENT 75019 [GEOGRAPHIC_DATA]" at bounding box center [451, 682] width 400 height 29
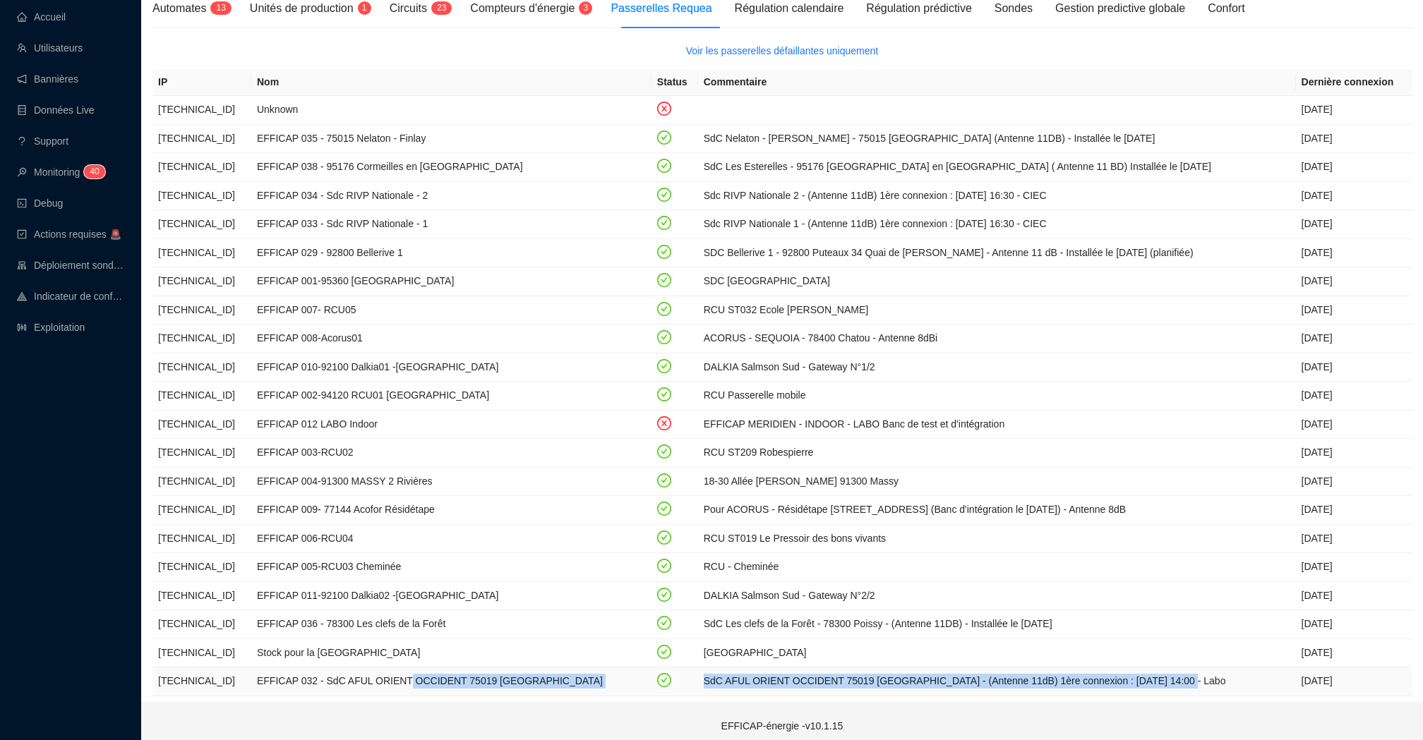
drag, startPoint x: 780, startPoint y: 680, endPoint x: 410, endPoint y: 669, distance: 370.0
click at [410, 669] on tr "[TECHNICAL_ID] EFFICAP 032 - SdC AFUL ORIENT OCCIDENT 75019 PARIS SdC AFUL ORIE…" at bounding box center [781, 682] width 1259 height 29
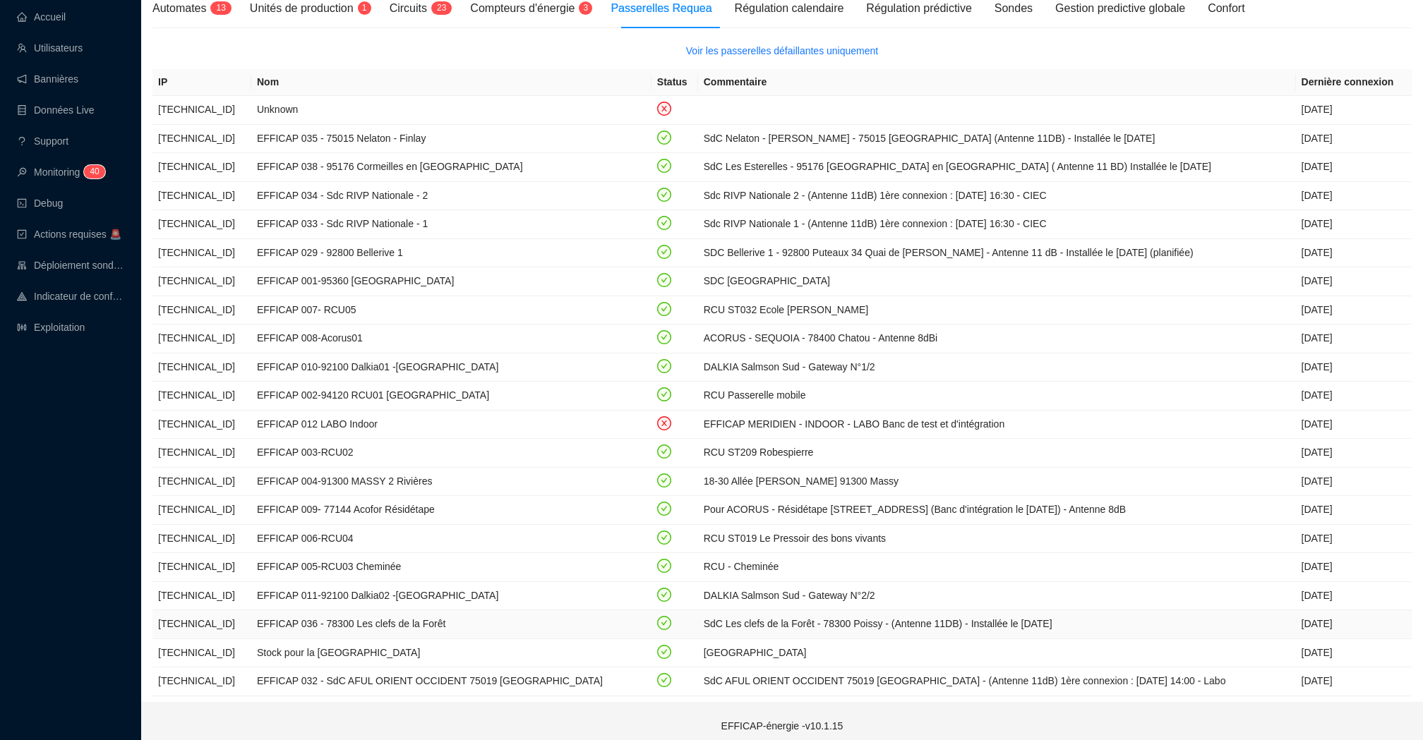
click at [479, 611] on td "EFFICAP 036 - 78300 Les clefs de la Forêt" at bounding box center [451, 624] width 400 height 29
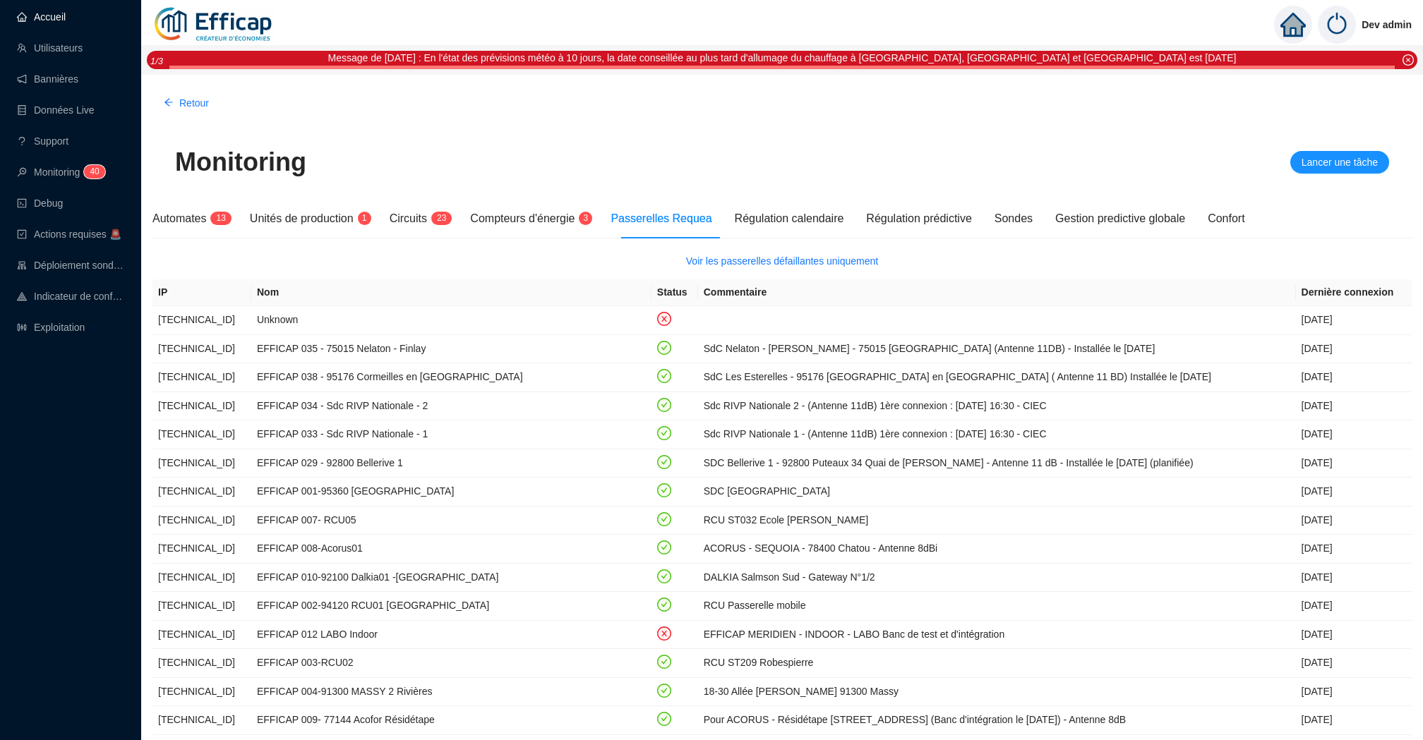
click at [66, 18] on link "Accueil" at bounding box center [41, 16] width 49 height 11
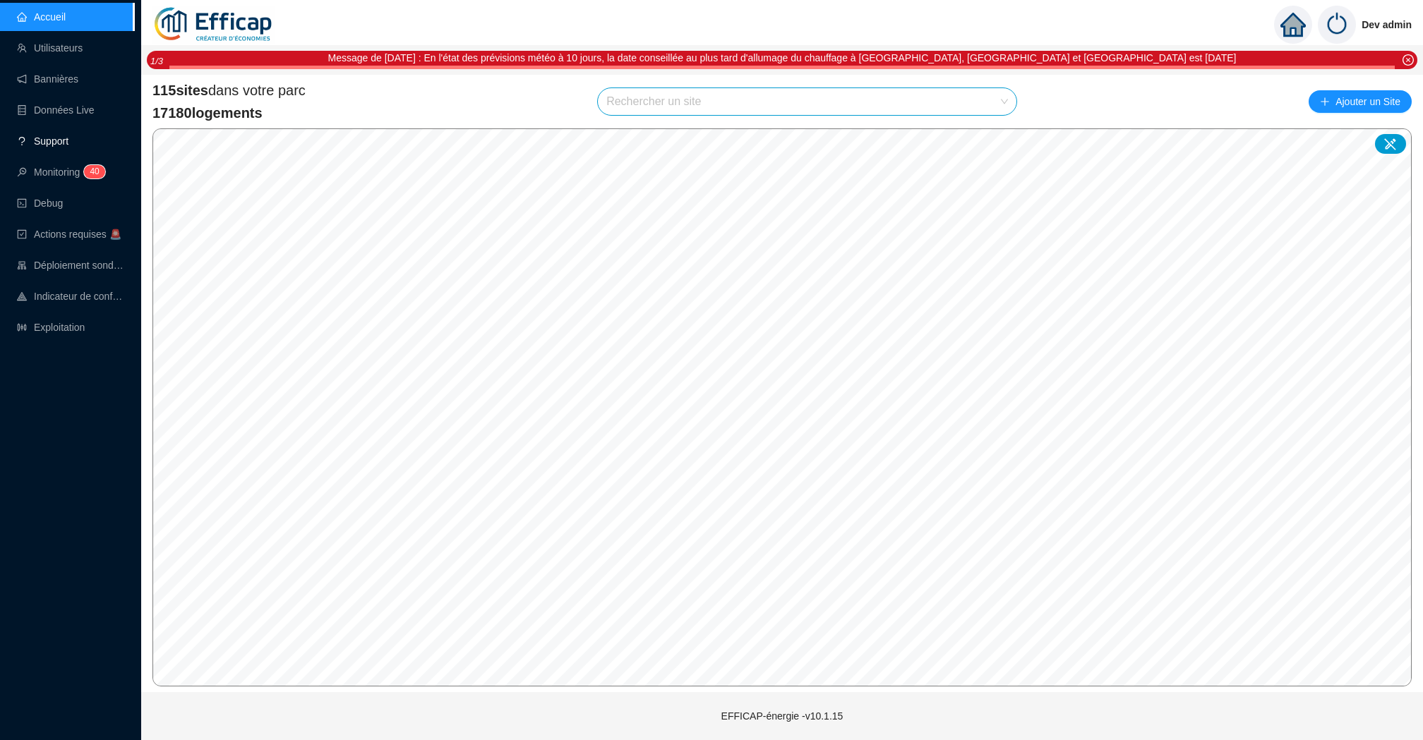
click at [68, 139] on link "Support" at bounding box center [43, 140] width 52 height 11
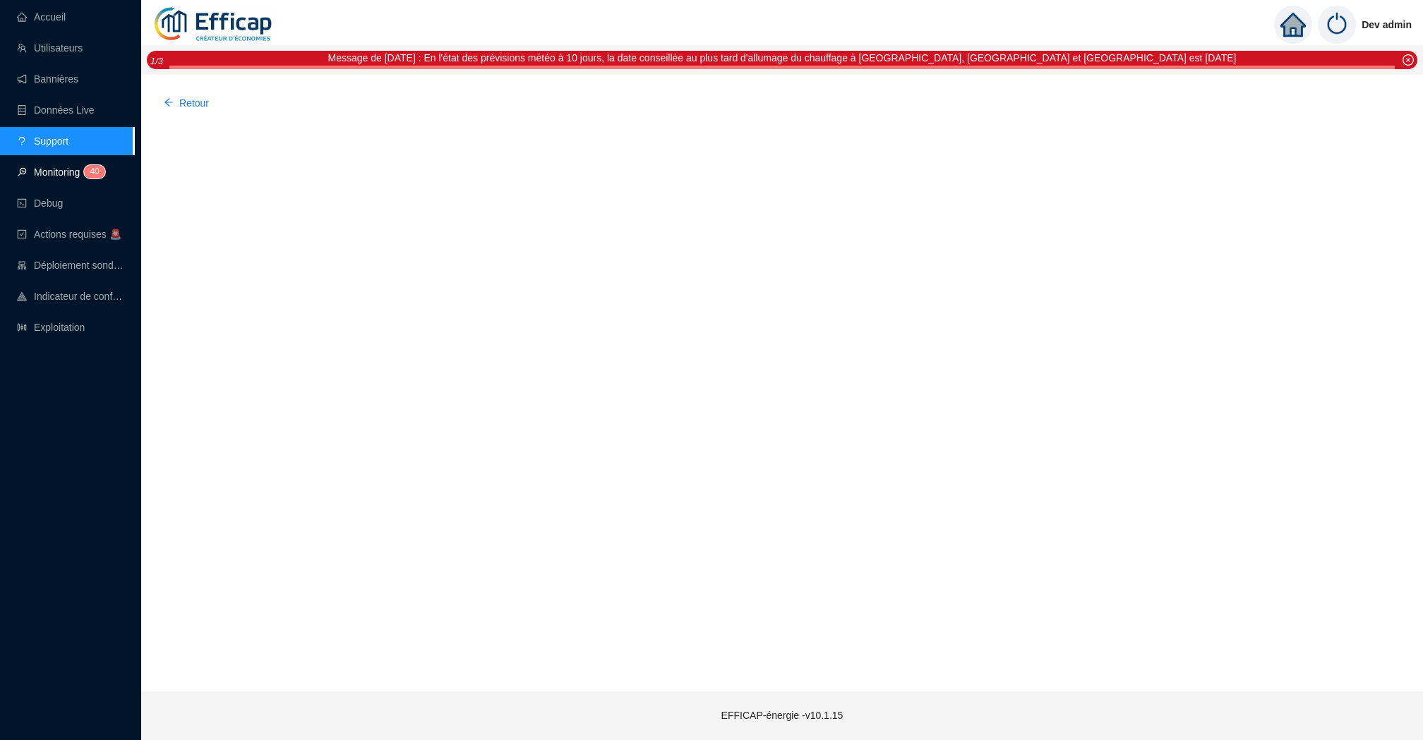
click at [74, 176] on link "Monitoring 4 0" at bounding box center [59, 172] width 84 height 11
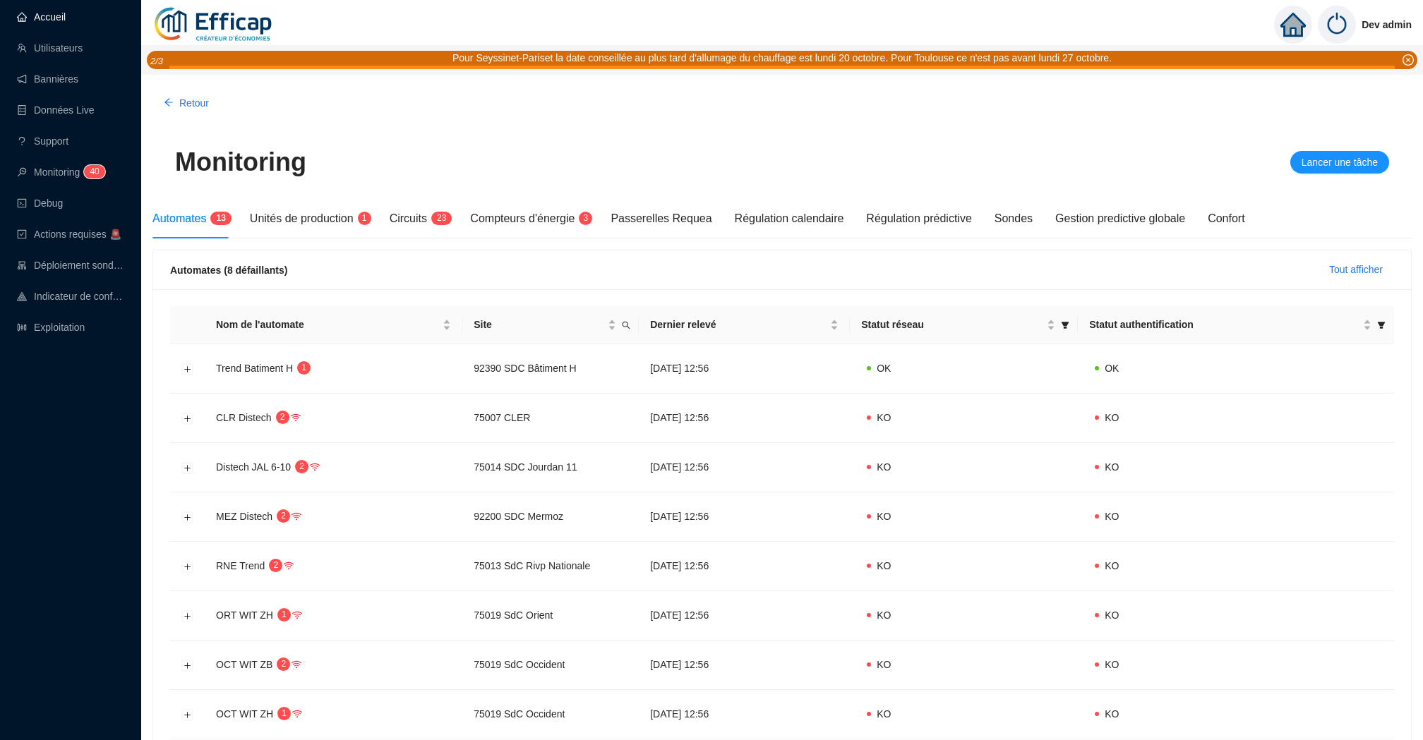
click at [66, 23] on link "Accueil" at bounding box center [41, 16] width 49 height 11
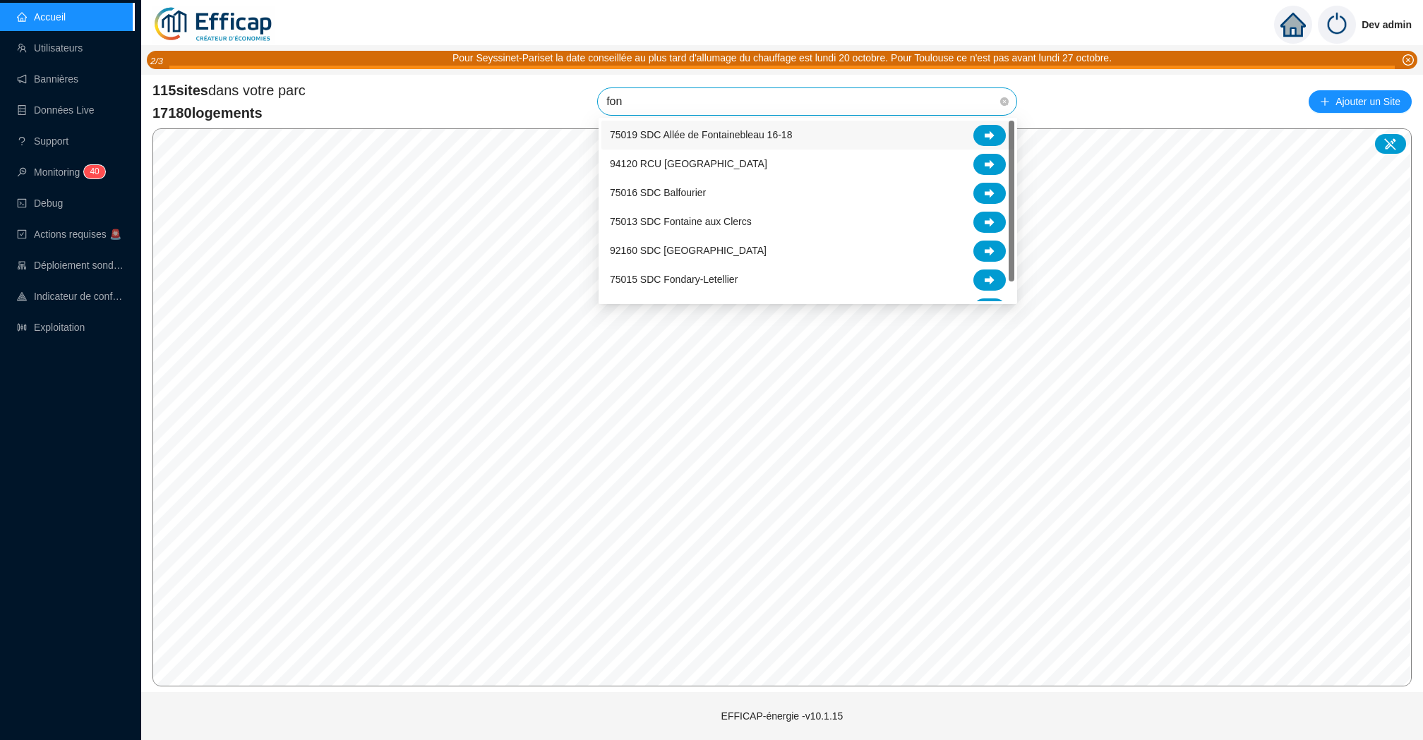
type input "font"
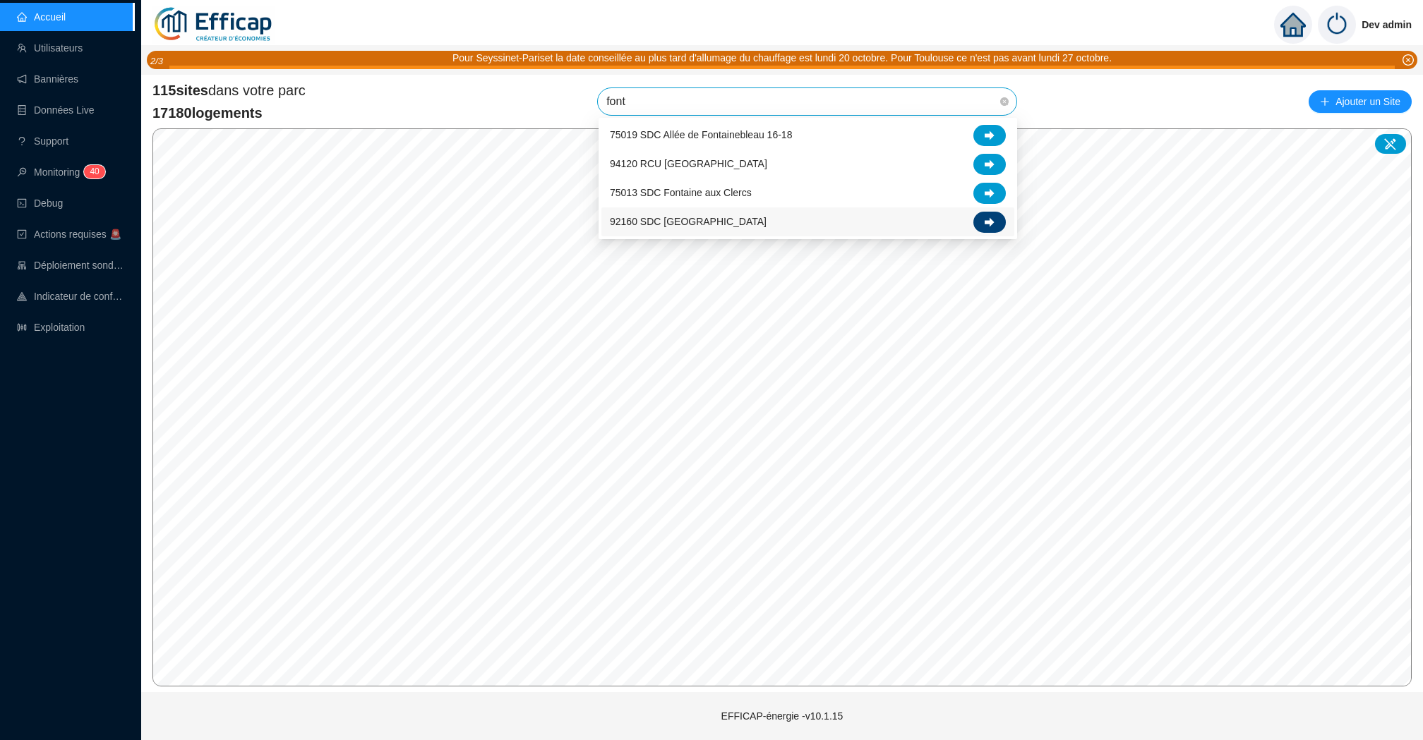
click at [997, 230] on div at bounding box center [989, 222] width 32 height 21
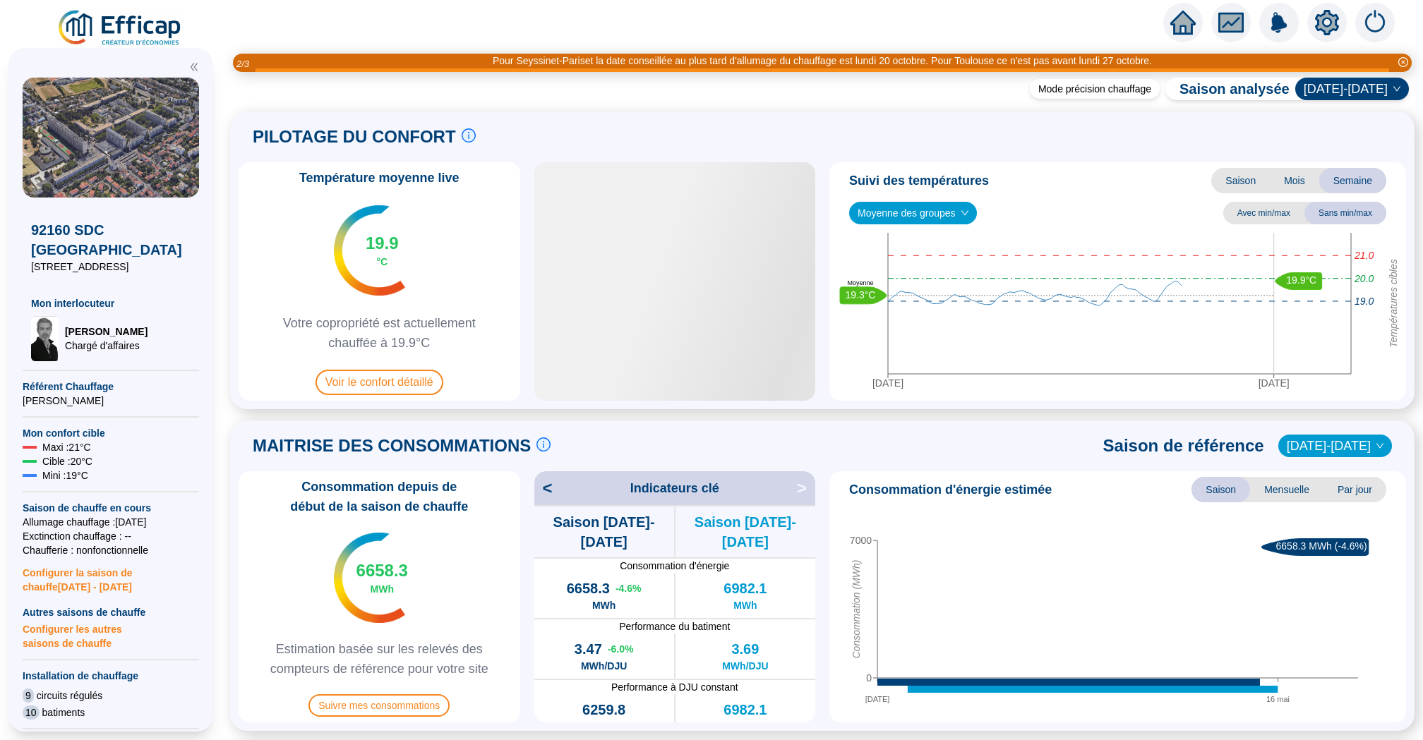
scroll to position [21, 0]
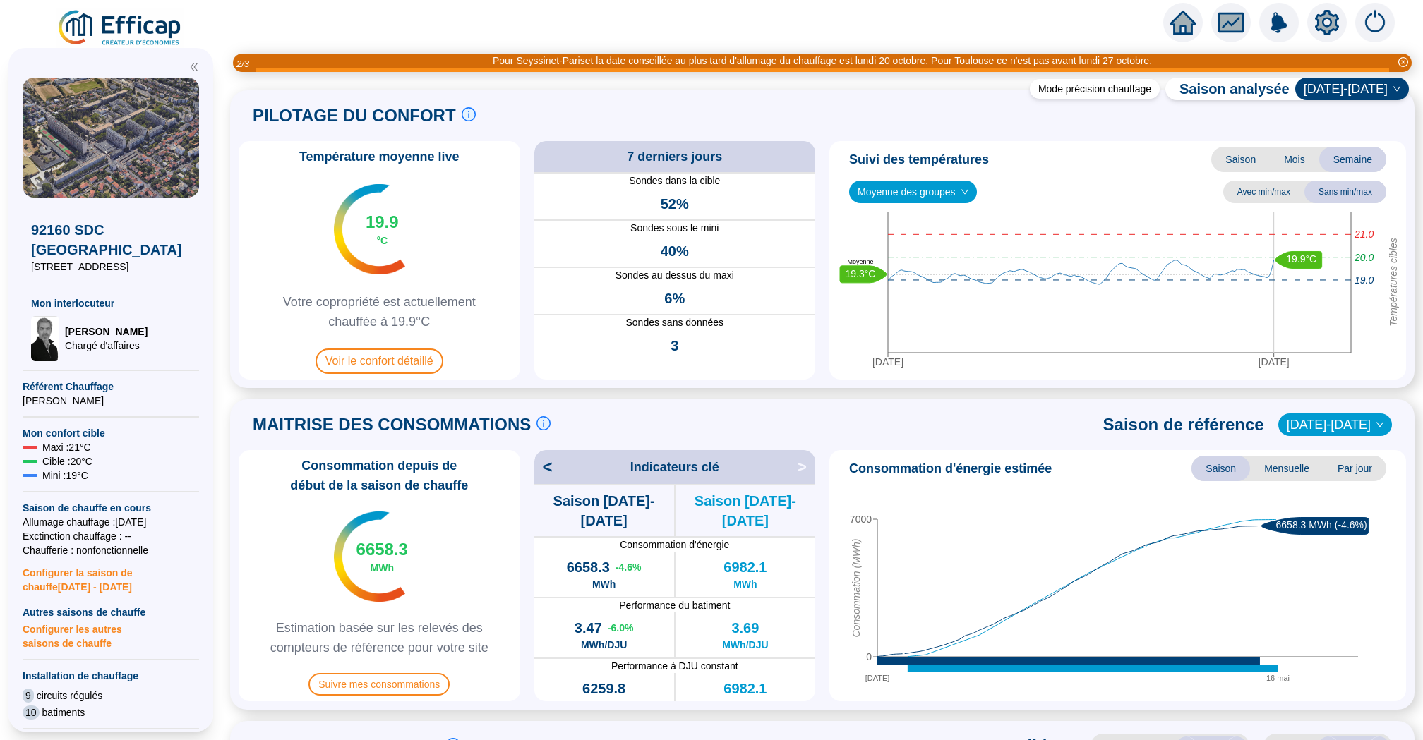
click at [963, 193] on icon "down" at bounding box center [964, 192] width 8 height 8
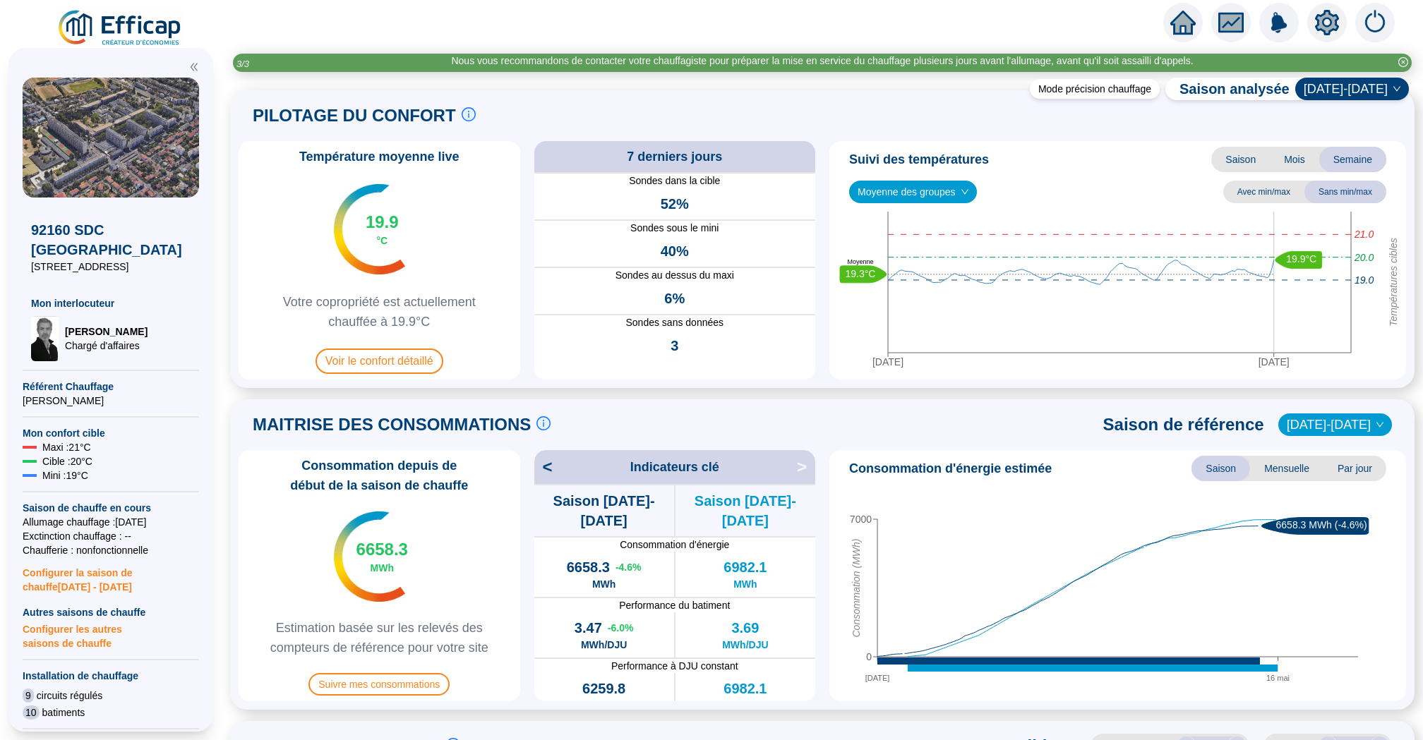
click at [956, 189] on span "Moyenne des groupes" at bounding box center [912, 191] width 111 height 21
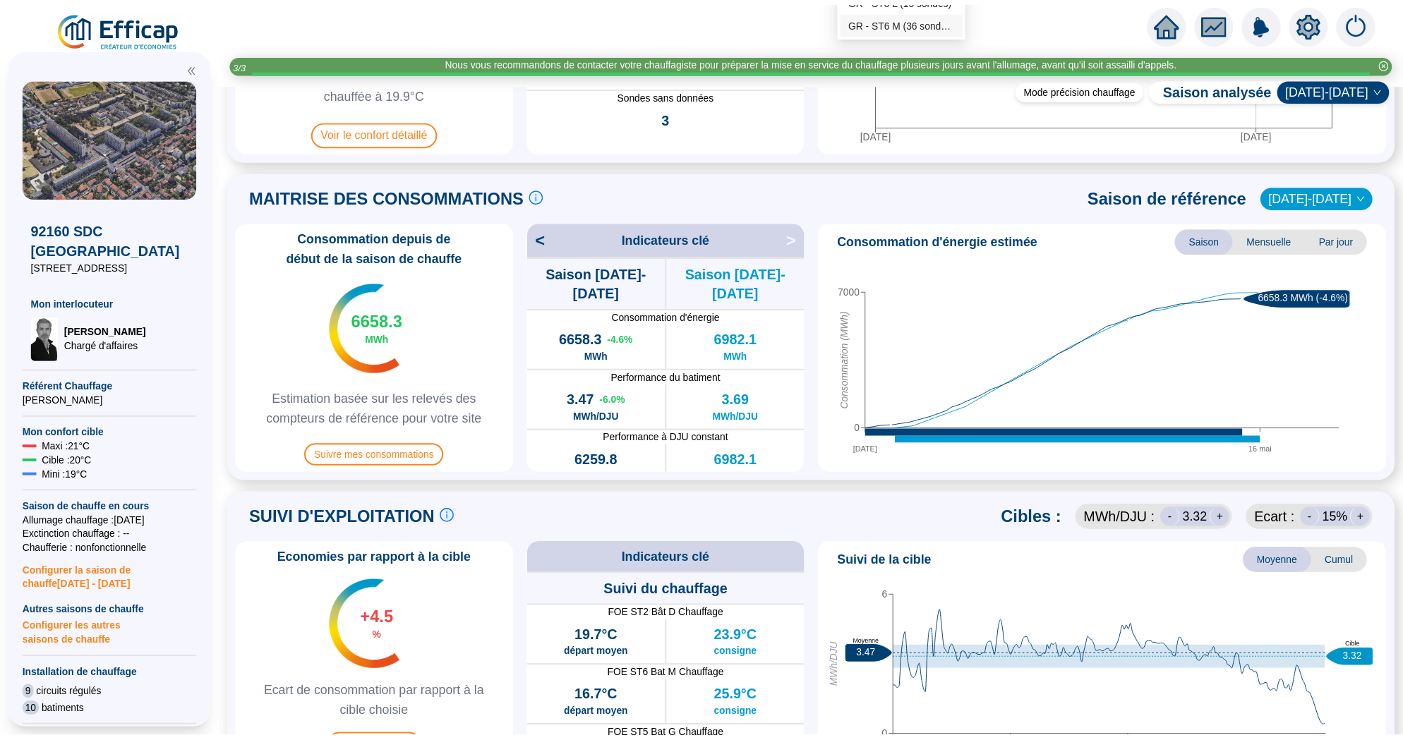
scroll to position [0, 0]
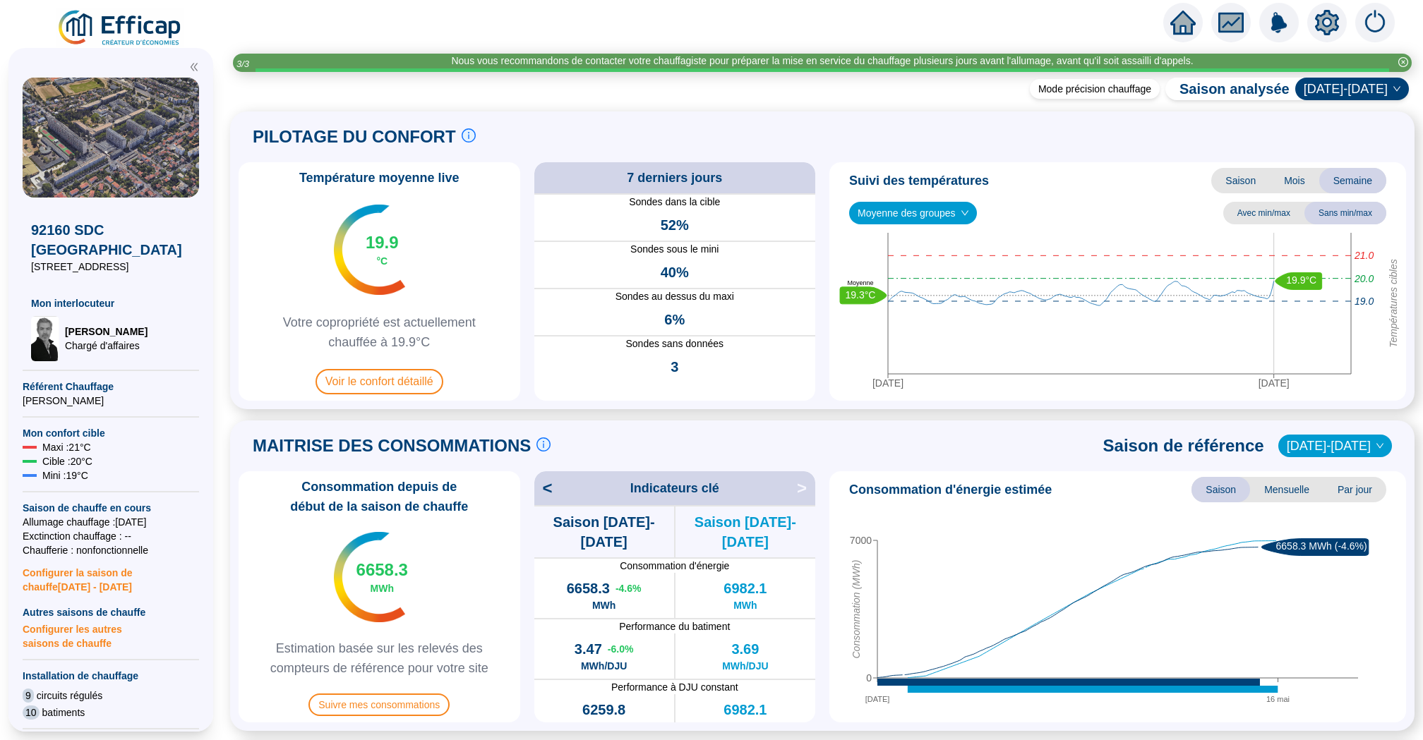
click at [1171, 23] on icon "home" at bounding box center [1182, 23] width 25 height 24
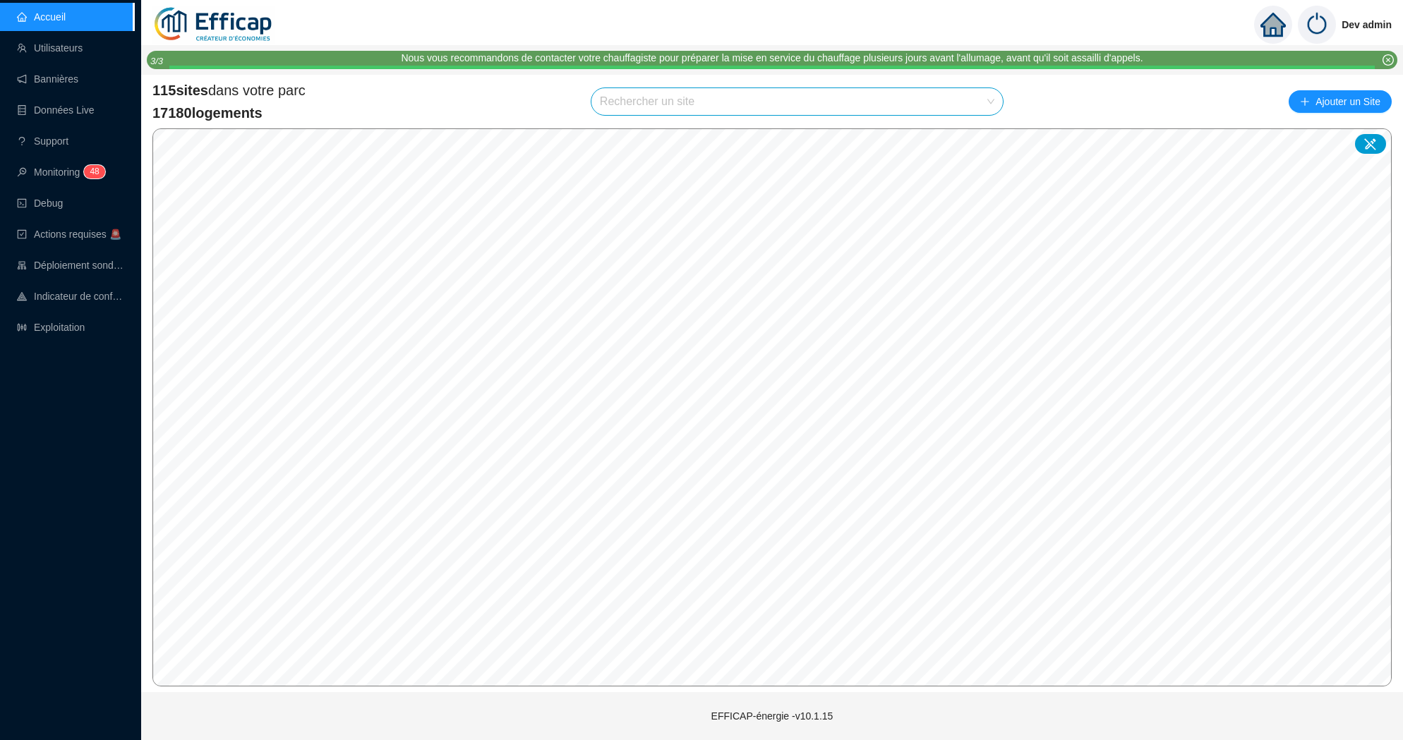
click at [646, 109] on input "search" at bounding box center [791, 101] width 382 height 27
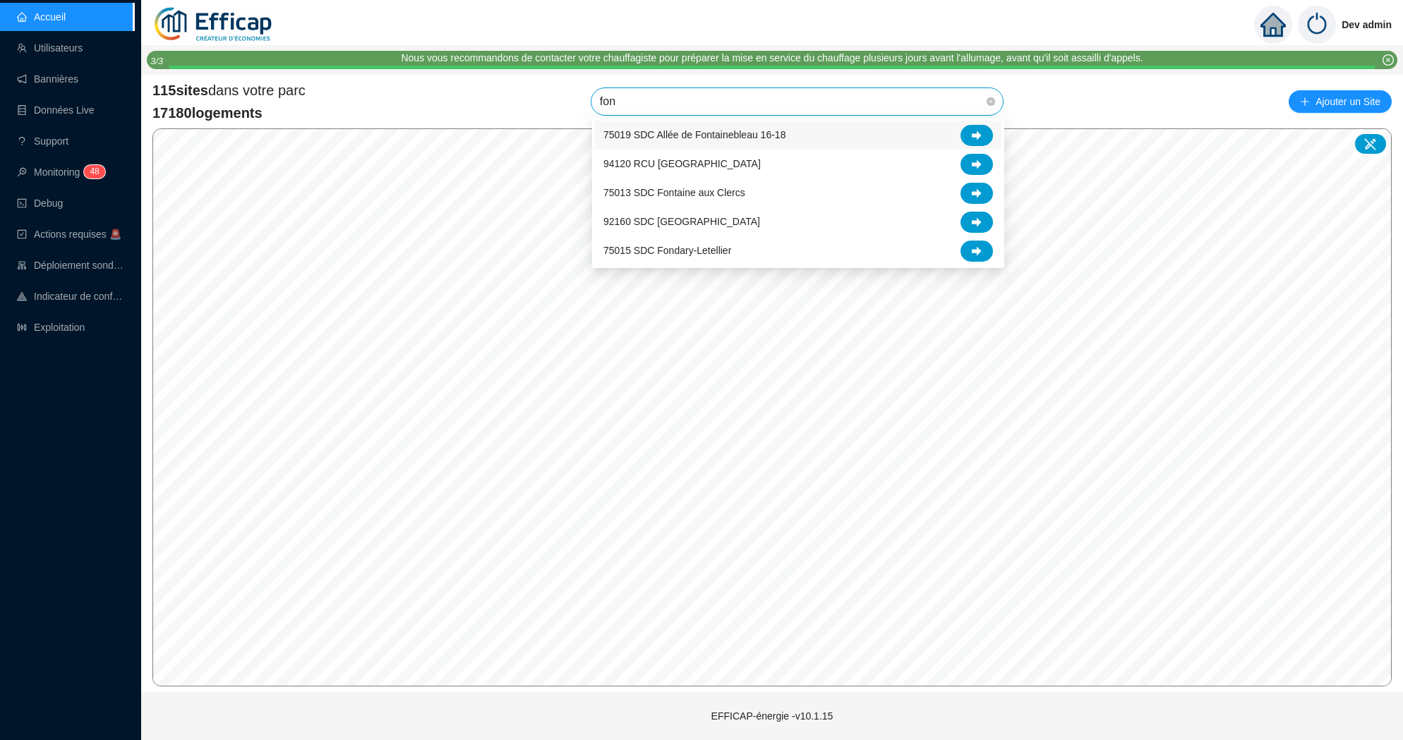
type input "font"
click at [976, 215] on div at bounding box center [976, 222] width 32 height 21
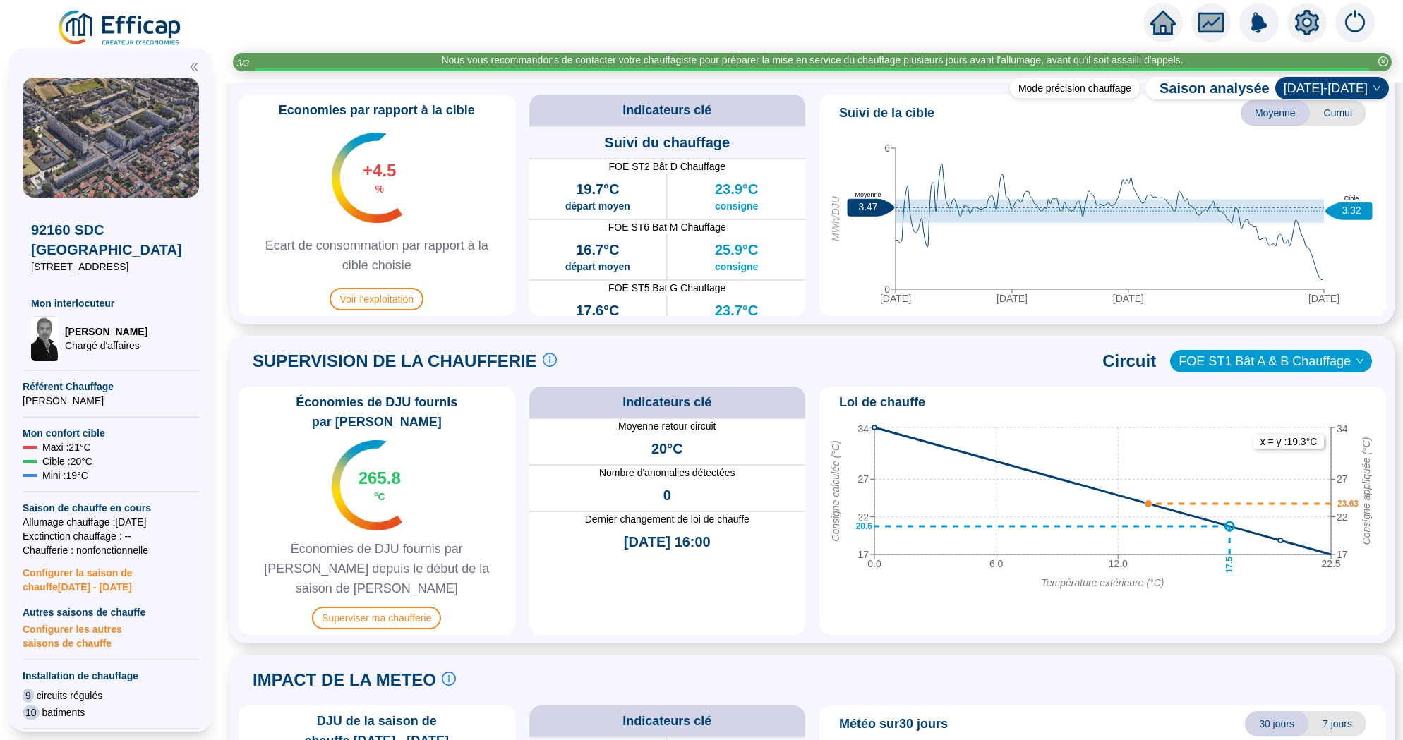
scroll to position [876, 0]
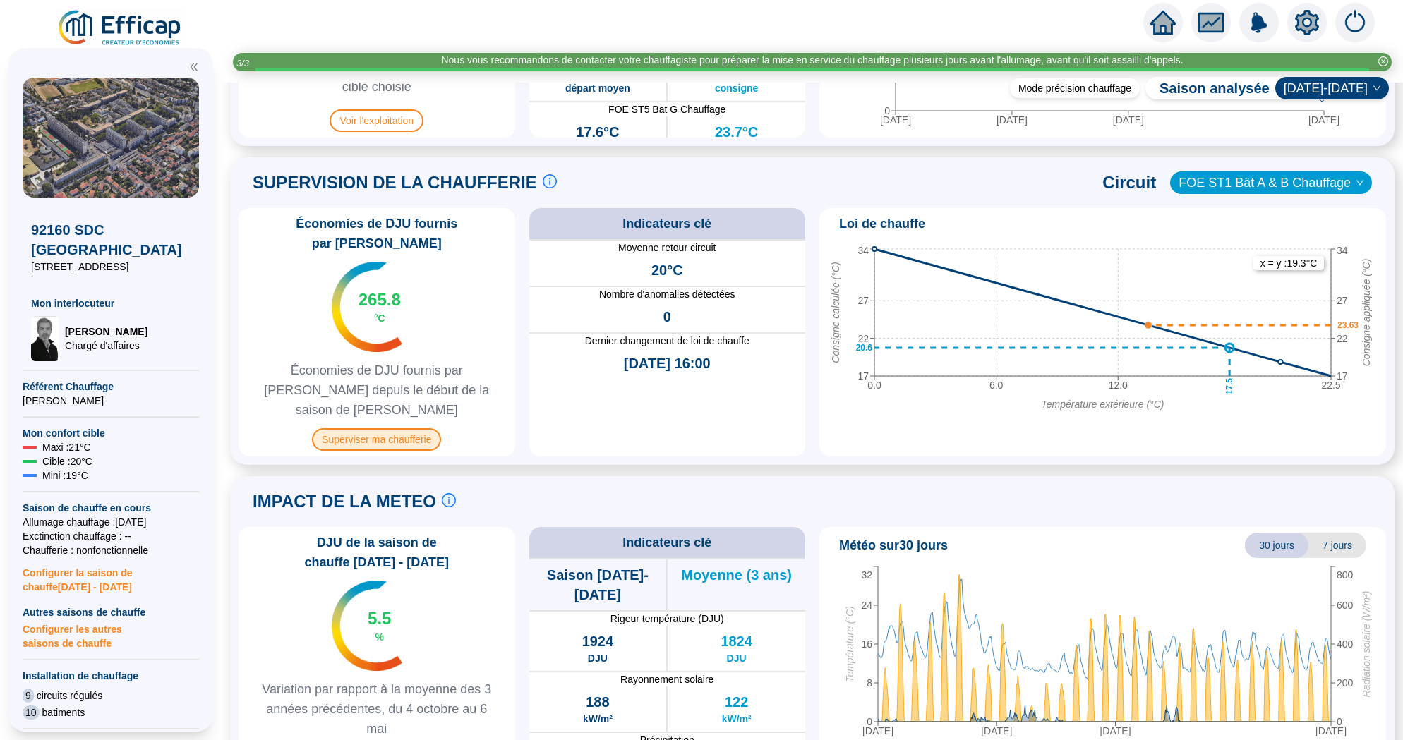
click at [398, 428] on span "Superviser ma chaufferie" at bounding box center [376, 439] width 129 height 23
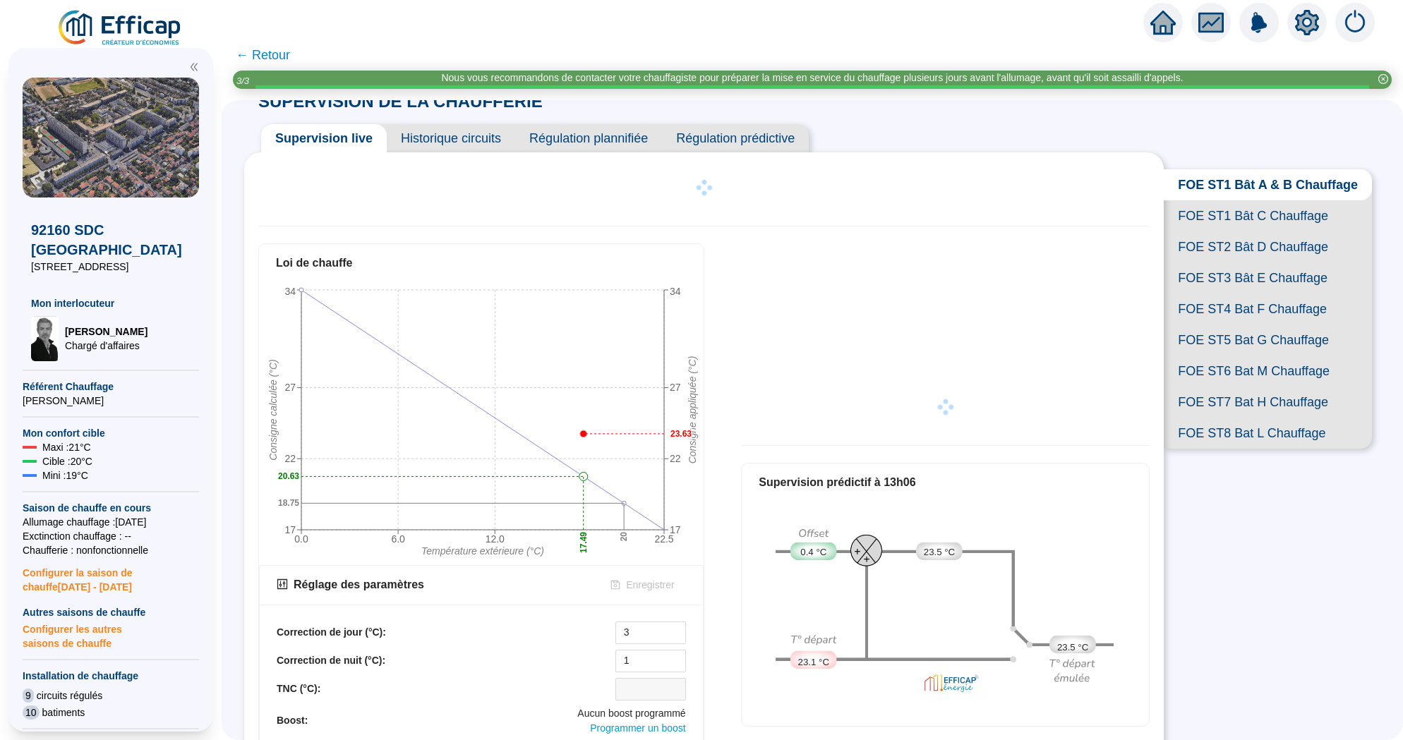
scroll to position [35, 0]
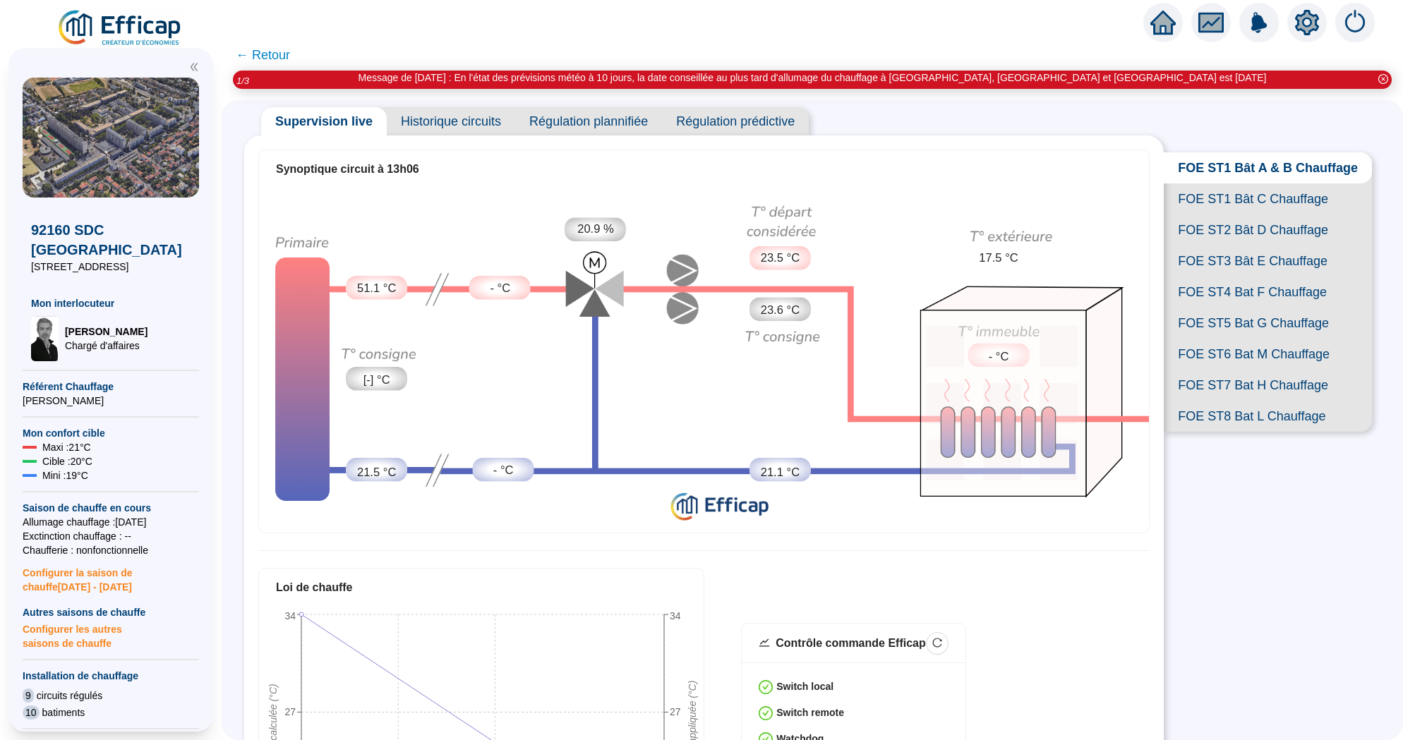
click at [1236, 260] on span "FOE ST3 Bât E Chauffage" at bounding box center [1268, 261] width 208 height 31
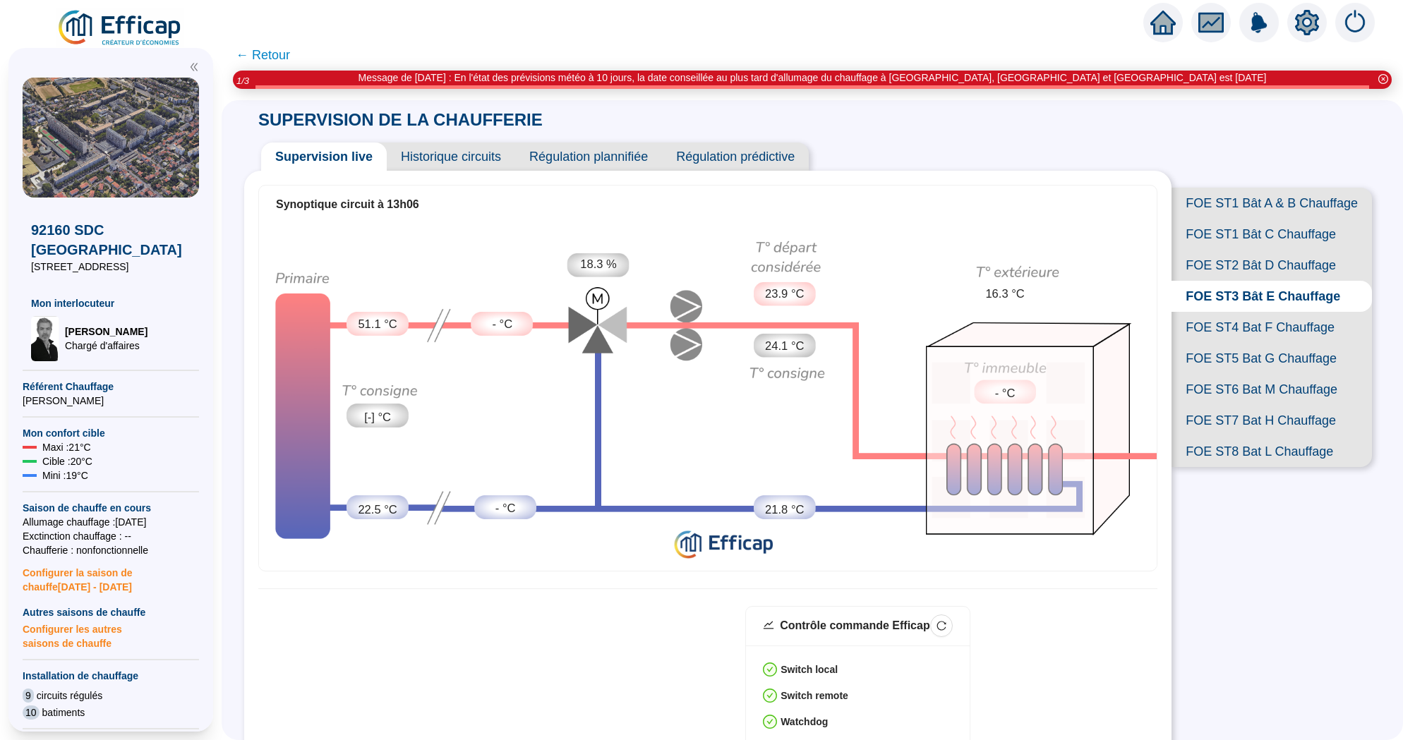
click at [279, 58] on span "← Retour" at bounding box center [263, 55] width 54 height 20
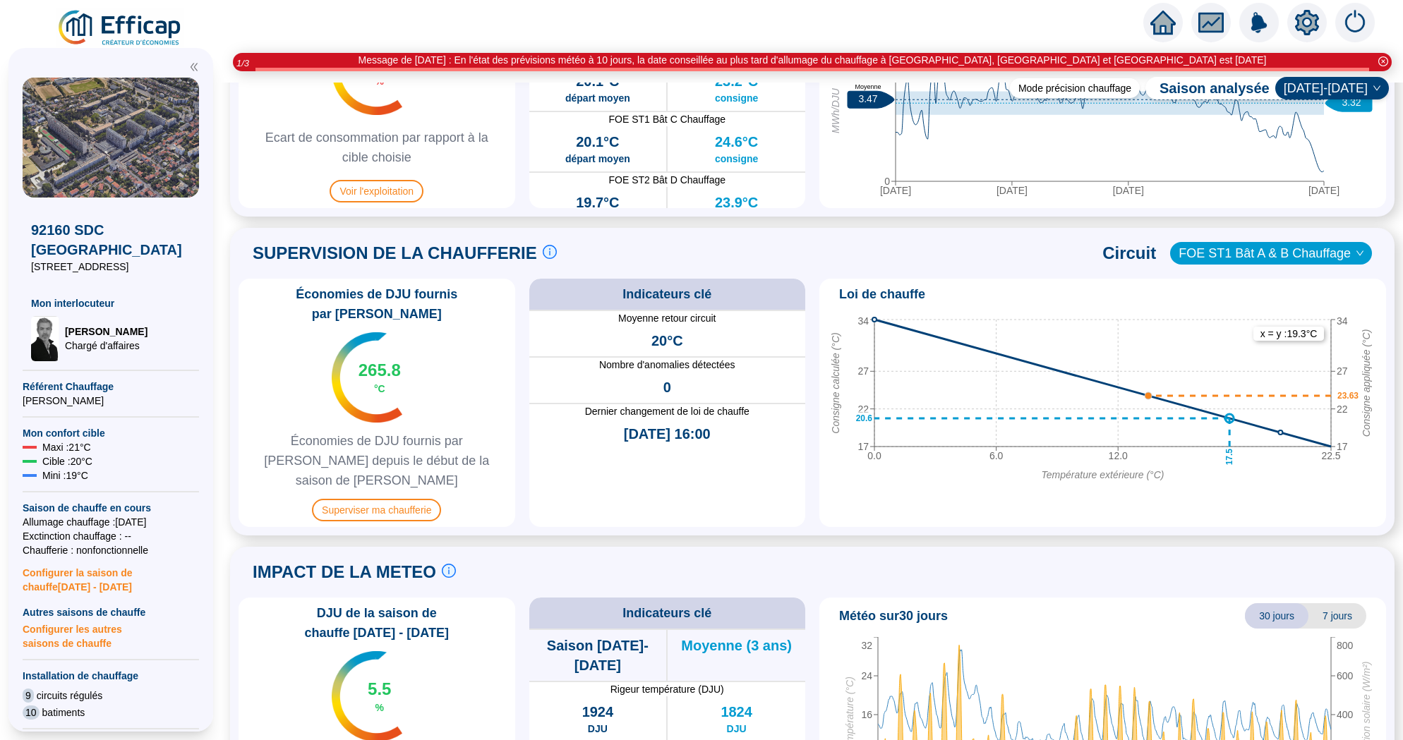
scroll to position [876, 0]
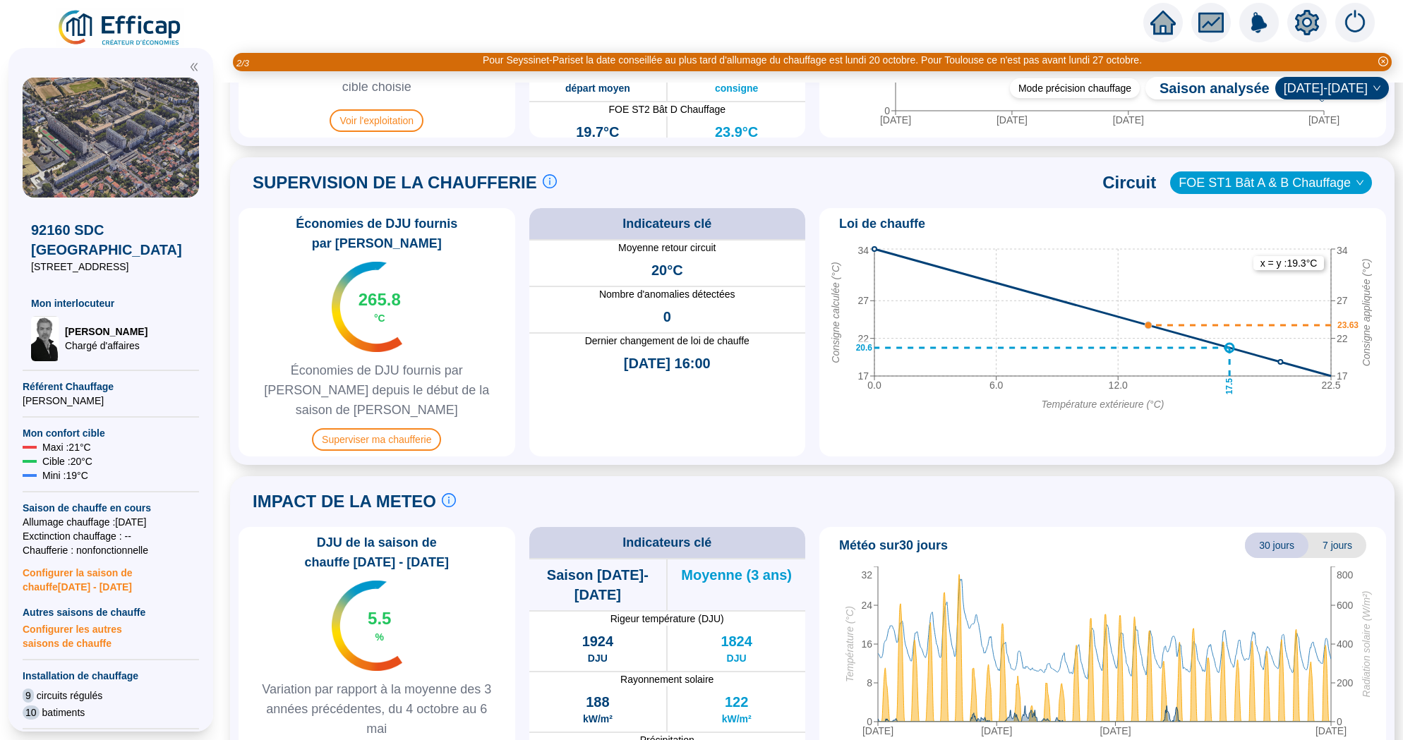
click at [392, 419] on div "Économies de DJU fournis par Efficap 265.8 °C Économies de DJU fournis par Effi…" at bounding box center [377, 332] width 277 height 248
click at [394, 428] on span "Superviser ma chaufferie" at bounding box center [376, 439] width 129 height 23
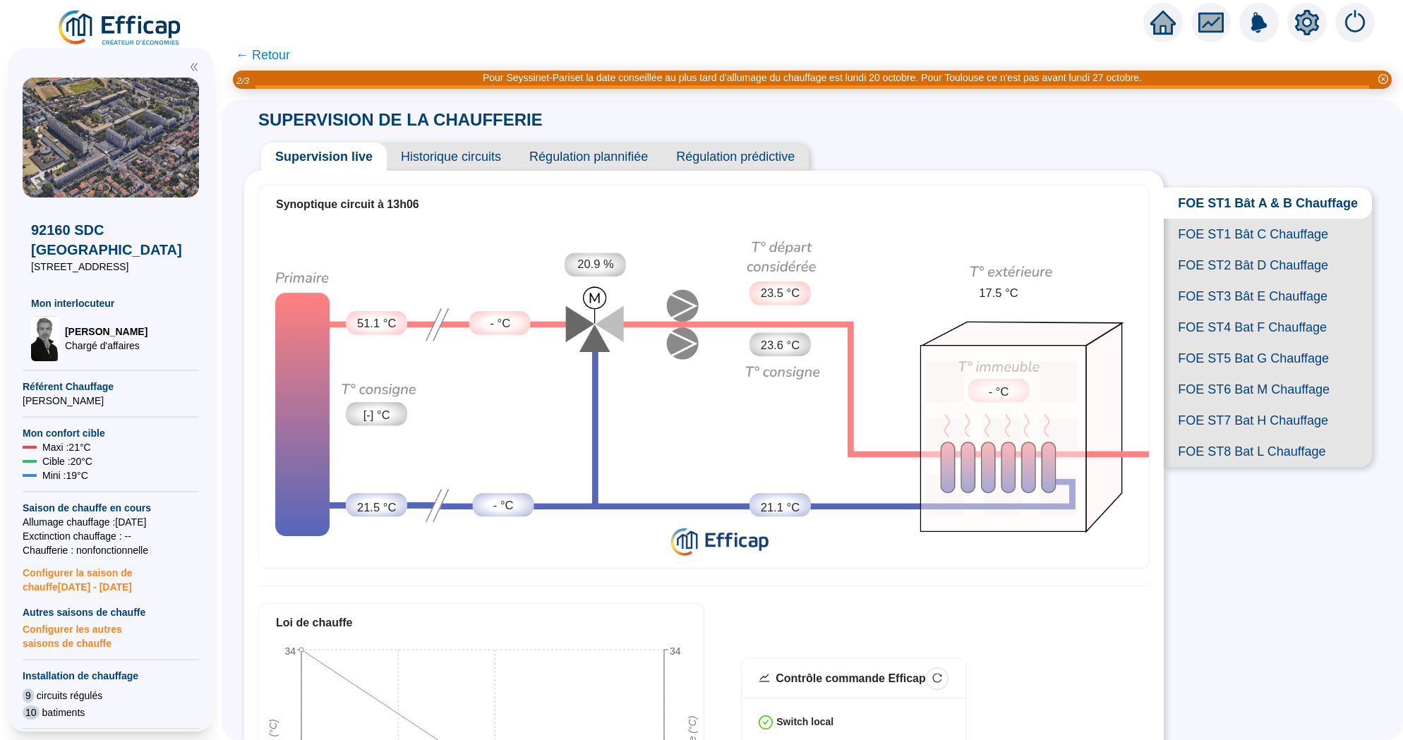
click at [1231, 238] on span "FOE ST1 Bât C Chauffage" at bounding box center [1268, 234] width 208 height 31
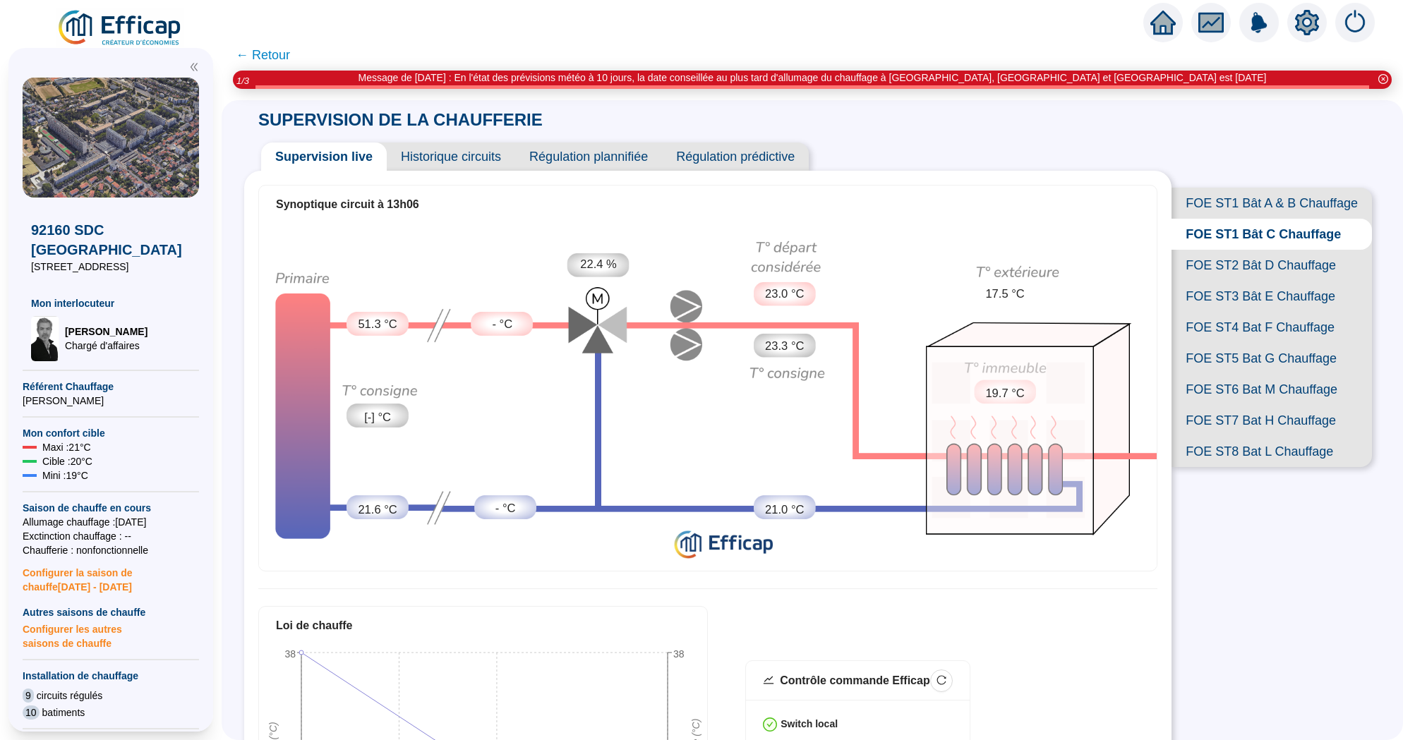
click at [271, 50] on span "← Retour" at bounding box center [263, 55] width 54 height 20
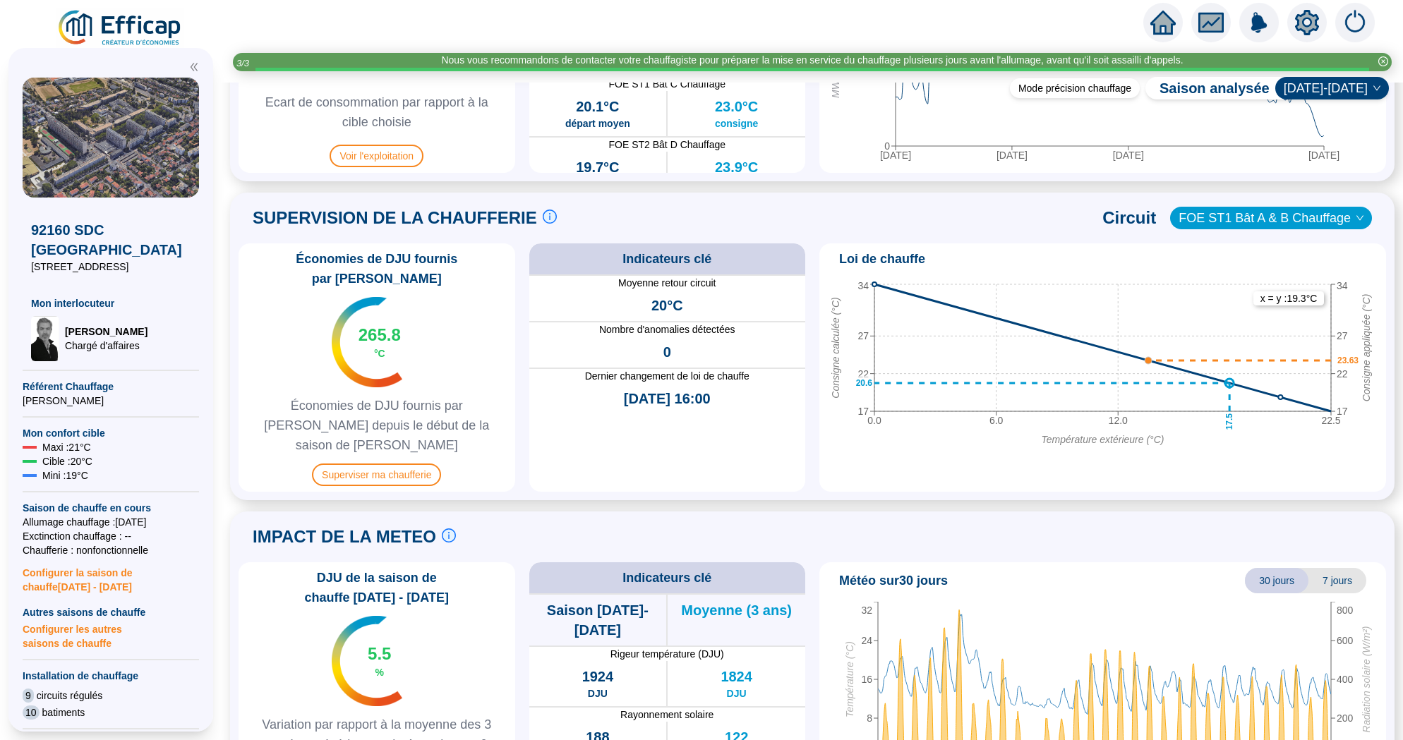
scroll to position [876, 0]
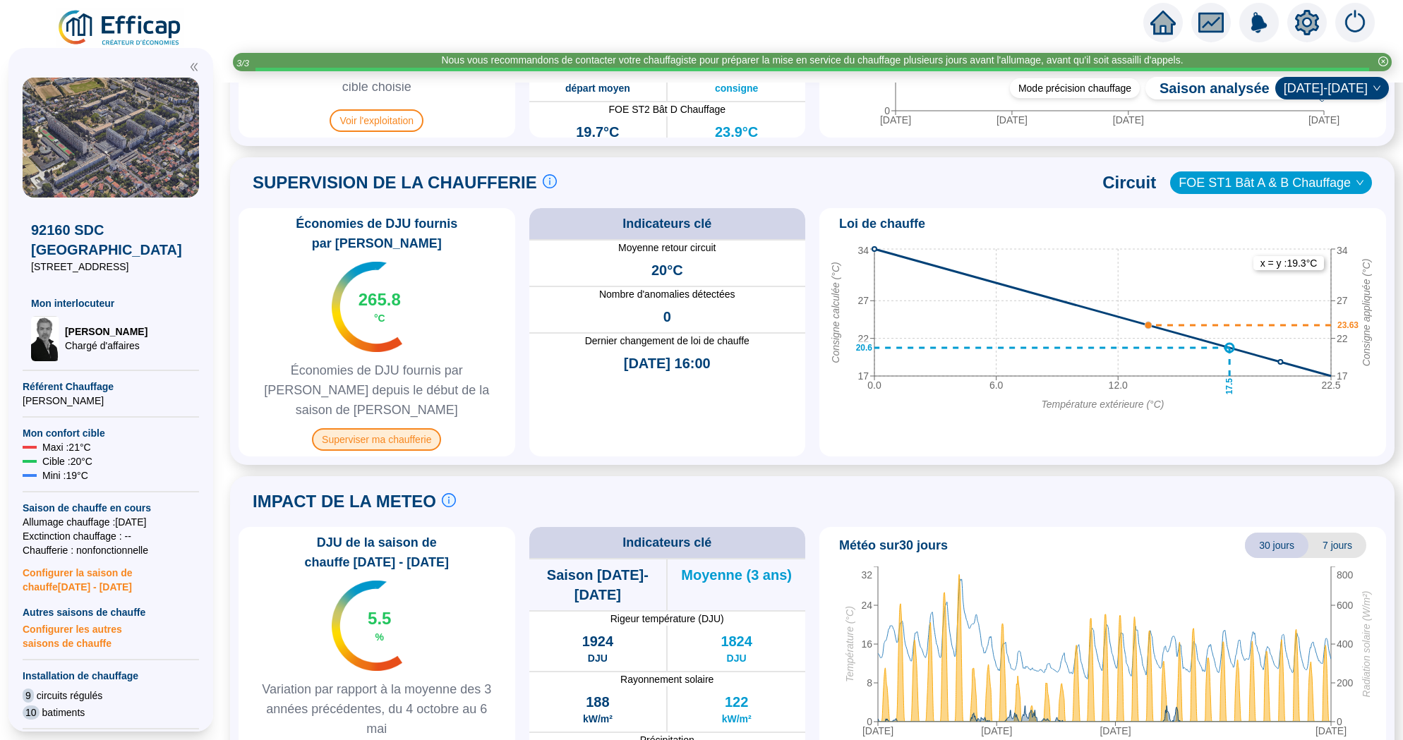
click at [414, 428] on span "Superviser ma chaufferie" at bounding box center [376, 439] width 129 height 23
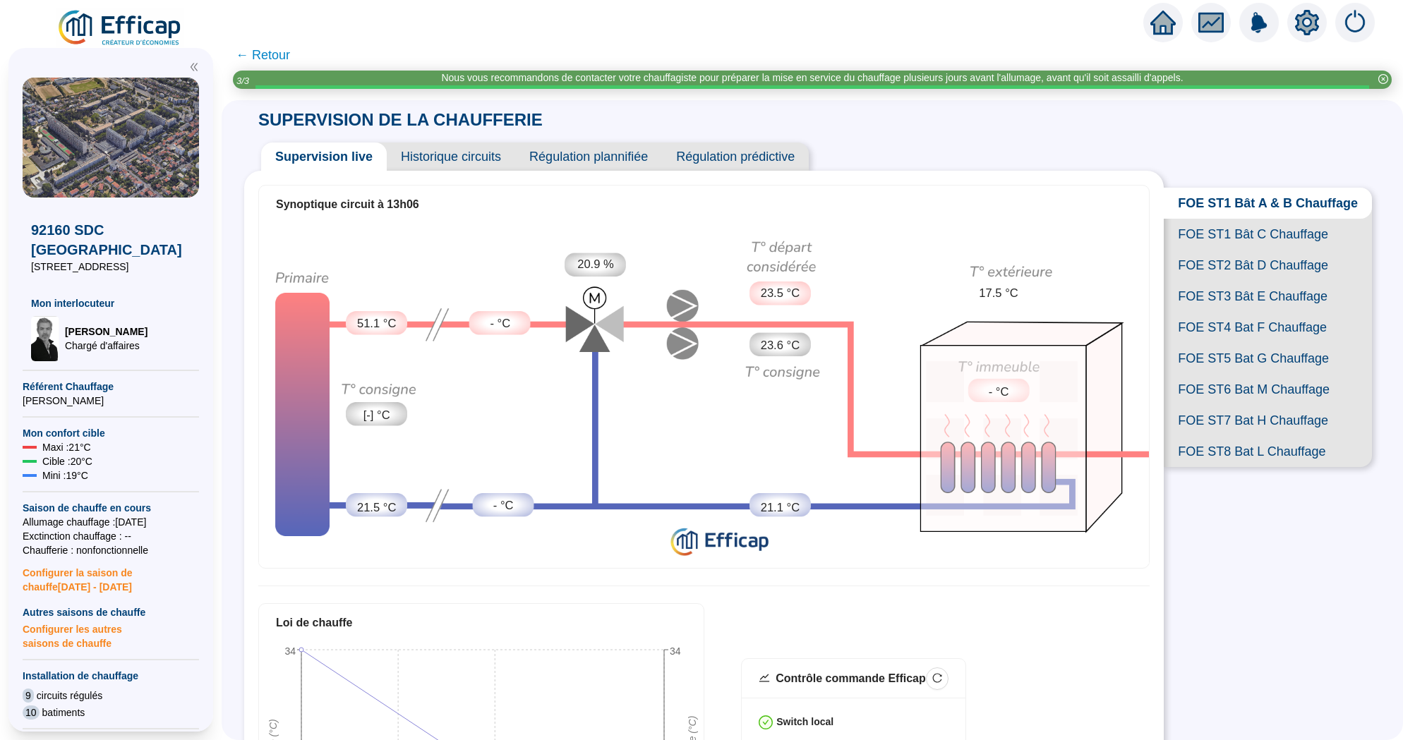
click at [1274, 233] on span "FOE ST1 Bât C Chauffage" at bounding box center [1268, 234] width 208 height 31
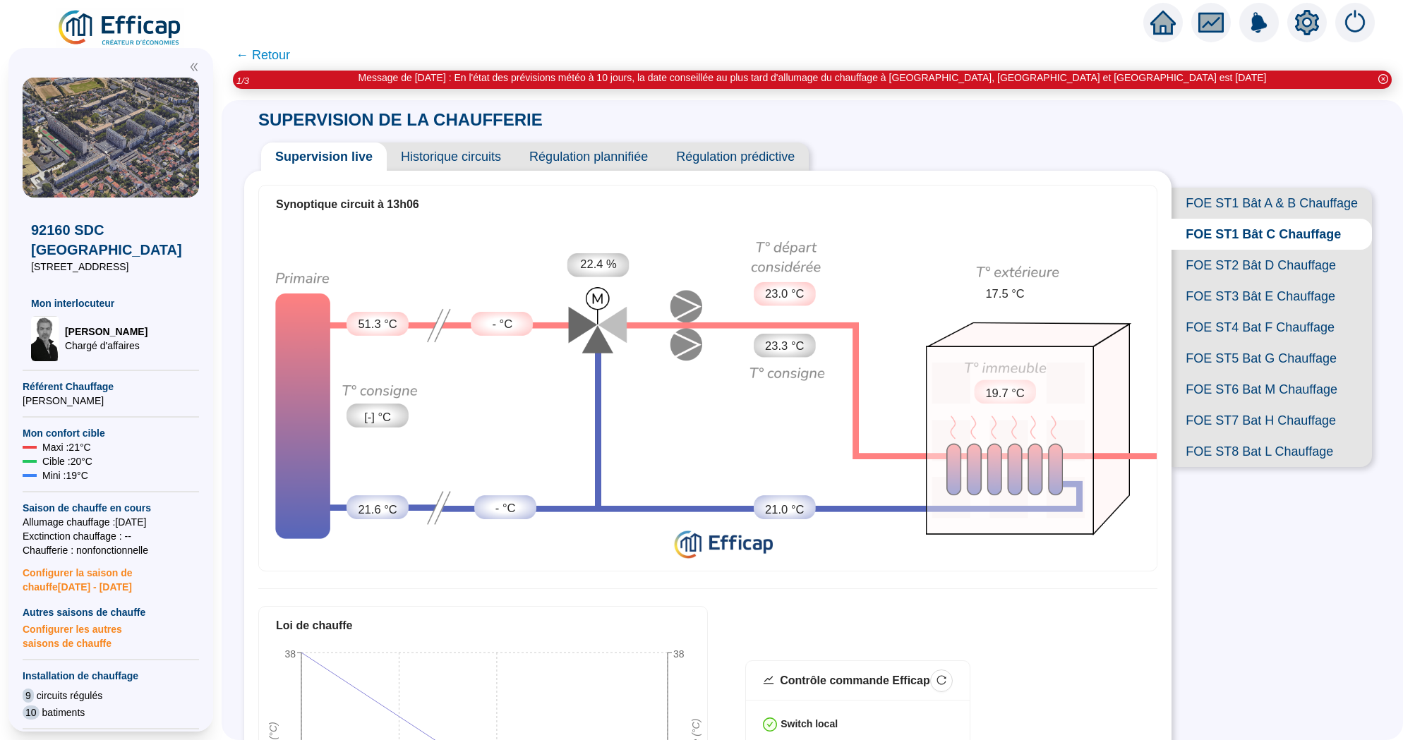
click at [1279, 270] on span "FOE ST2 Bât D Chauffage" at bounding box center [1271, 265] width 200 height 31
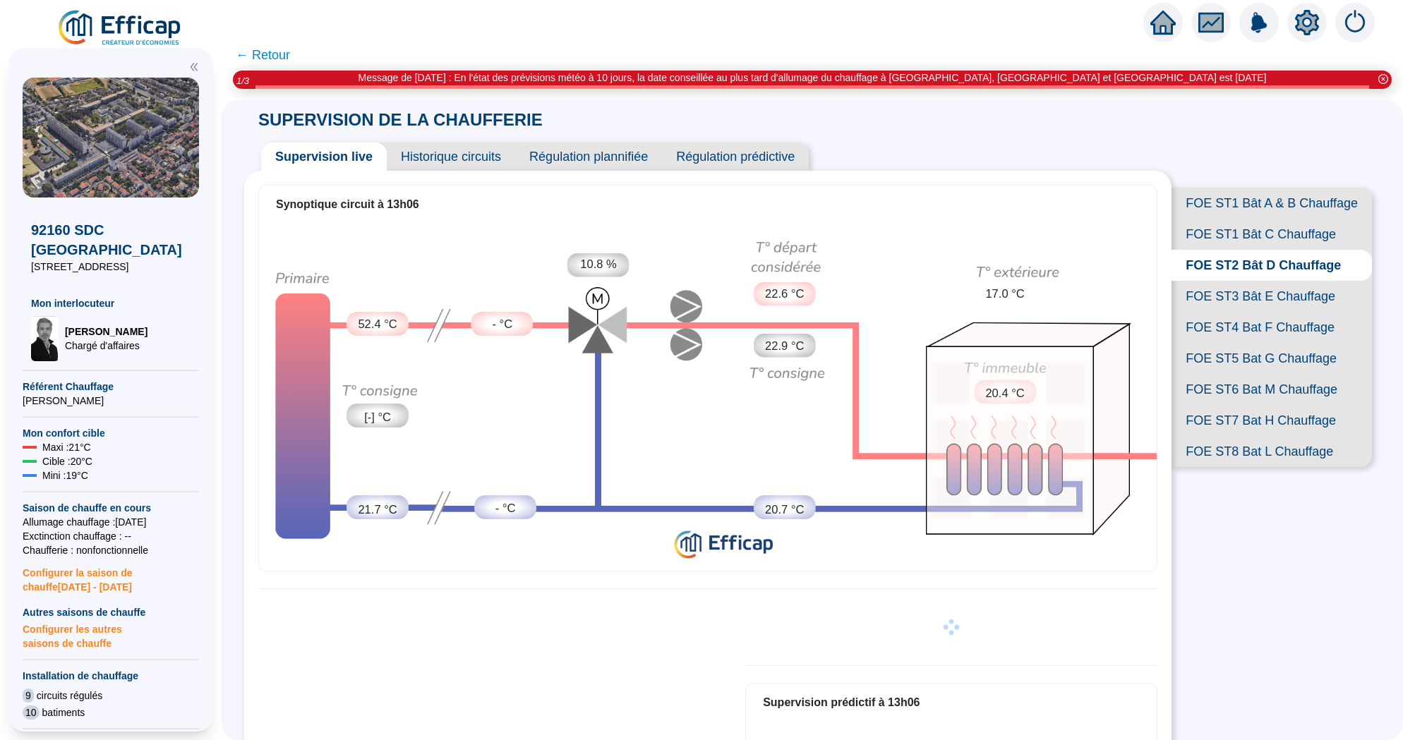
click at [1270, 292] on span "FOE ST3 Bât E Chauffage" at bounding box center [1271, 296] width 200 height 31
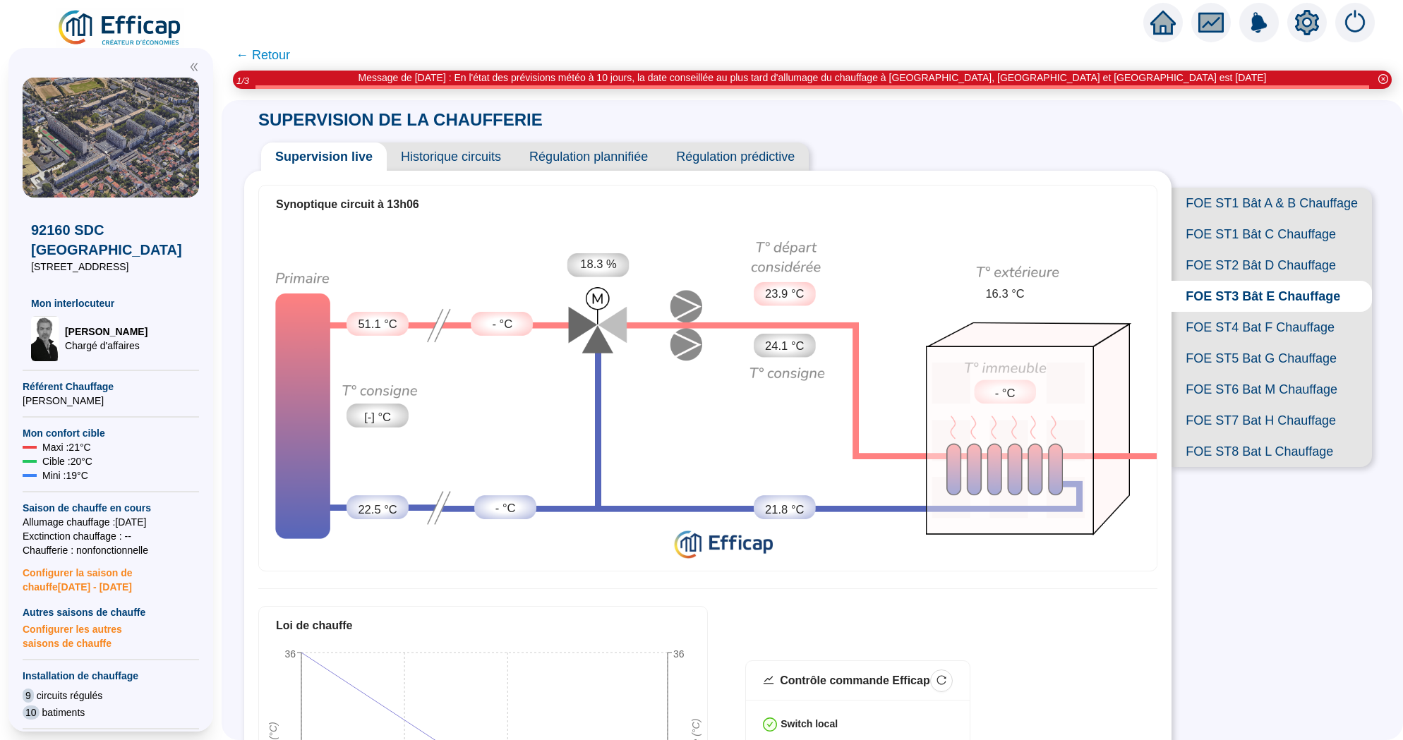
click at [1265, 321] on span "FOE ST4 Bat F Chauffage" at bounding box center [1271, 327] width 200 height 31
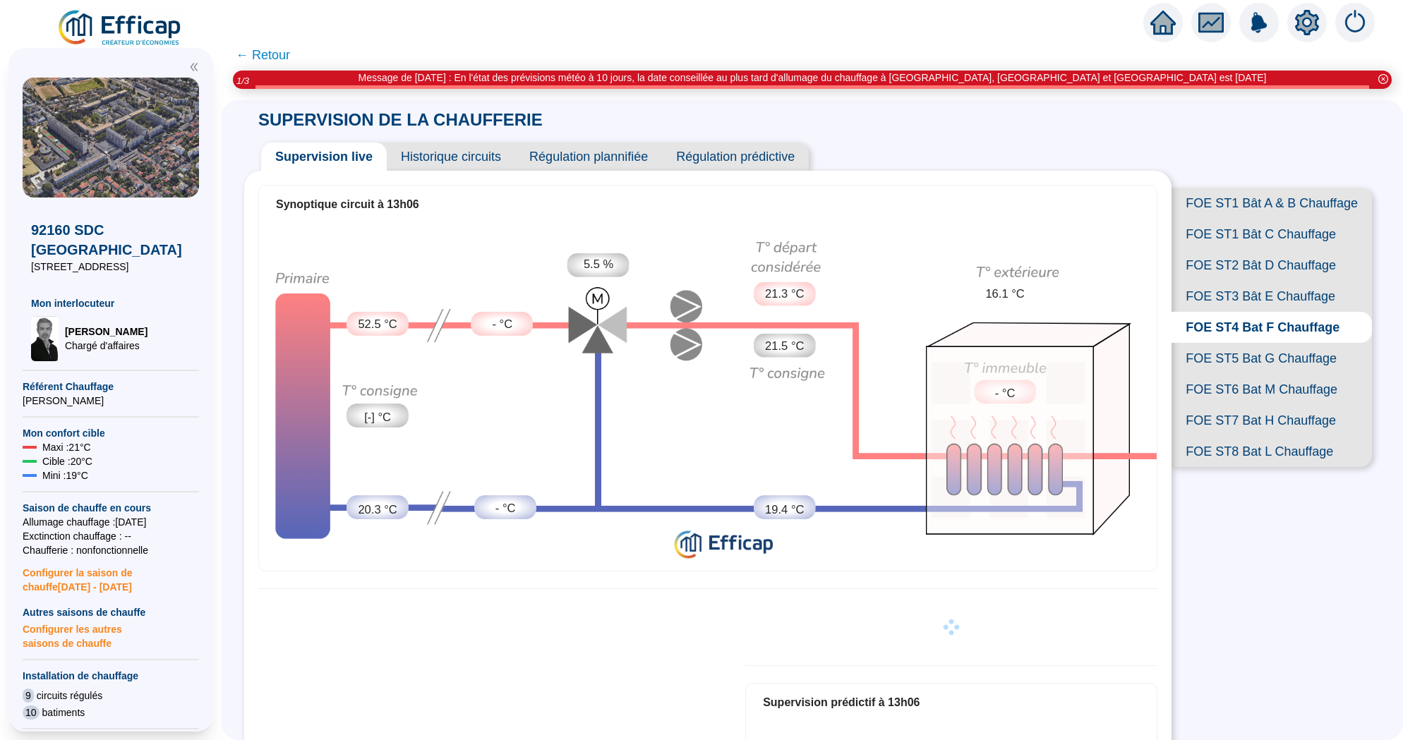
click at [1281, 363] on span "FOE ST5 Bat G Chauffage" at bounding box center [1271, 358] width 200 height 31
click at [1285, 394] on span "FOE ST6 Bat M Chauffage" at bounding box center [1271, 389] width 200 height 31
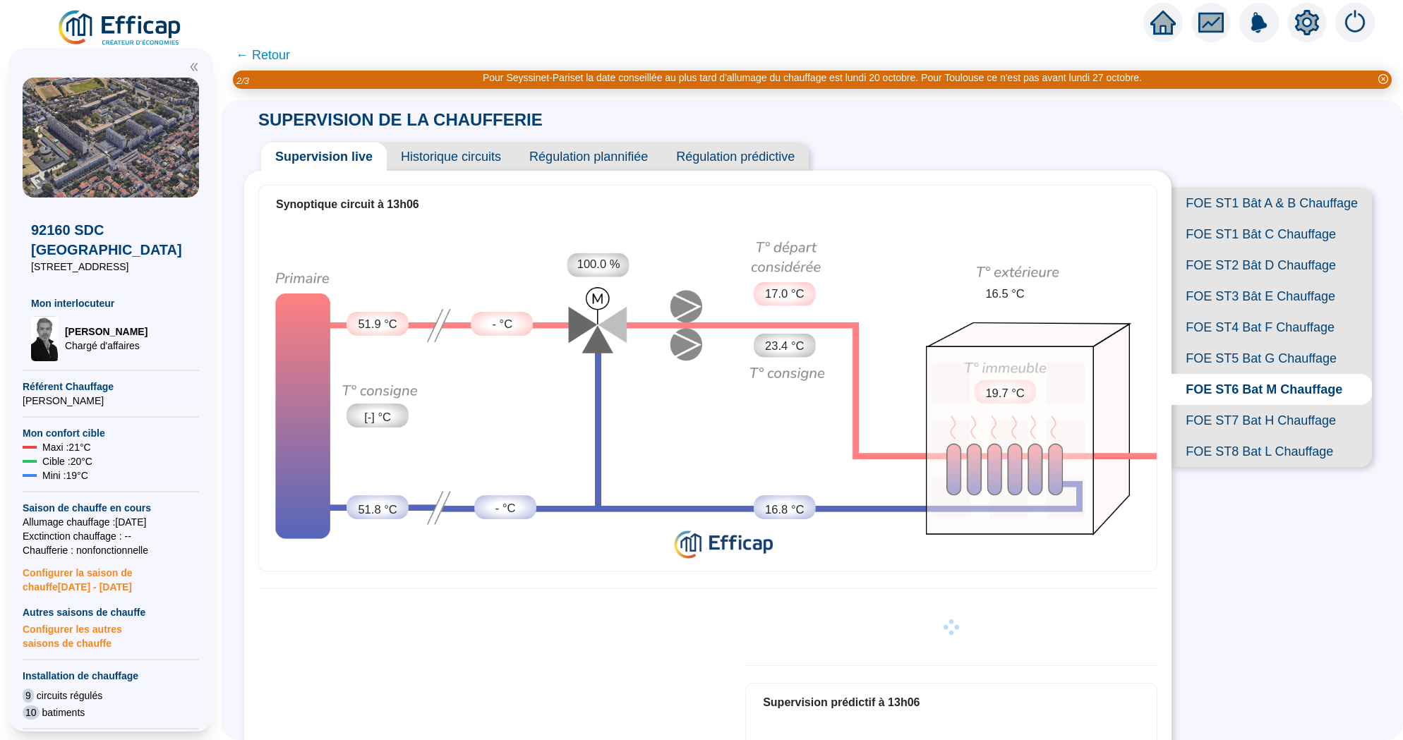
click at [1283, 438] on span "FOE ST8 Bat L Chauffage" at bounding box center [1271, 451] width 200 height 31
click at [1281, 419] on span "FOE ST7 Bat H Chauffage" at bounding box center [1271, 420] width 200 height 31
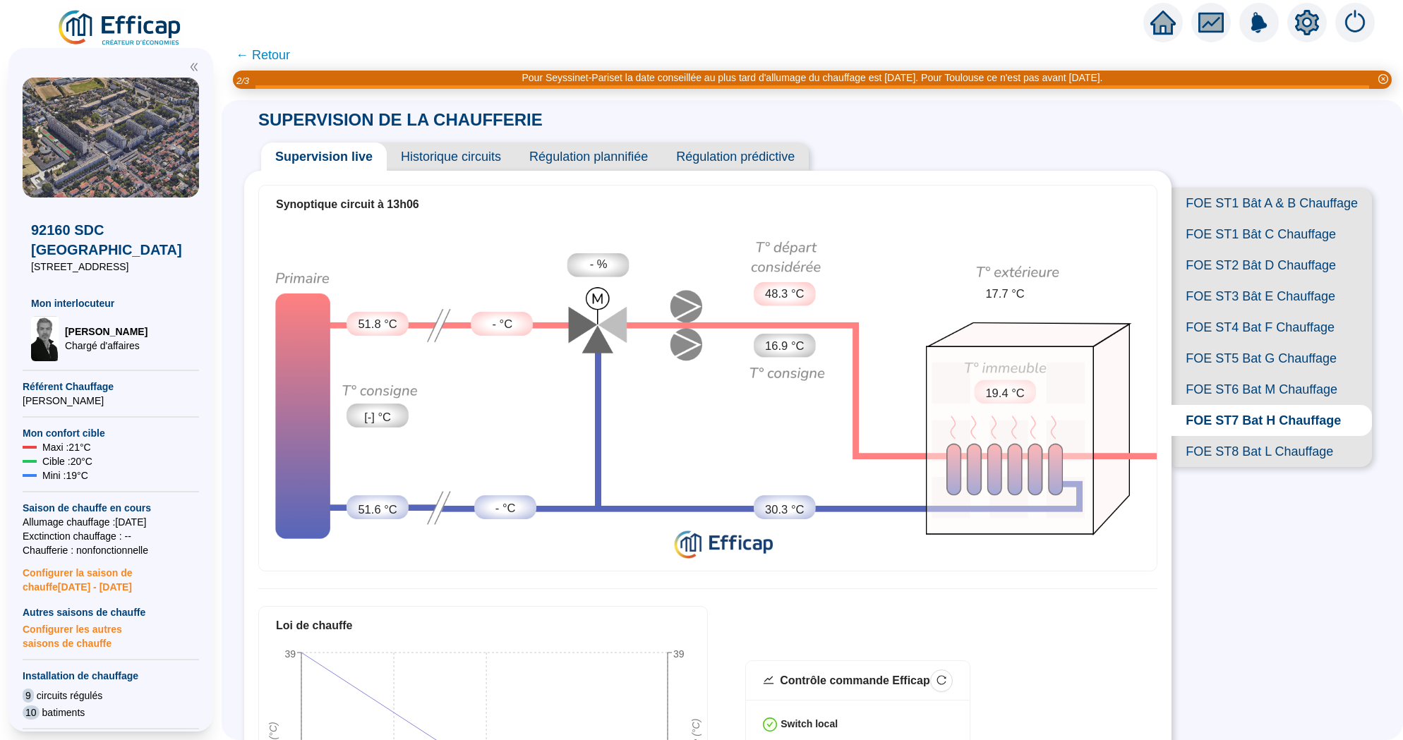
click at [1202, 452] on span "FOE ST8 Bat L Chauffage" at bounding box center [1271, 451] width 200 height 31
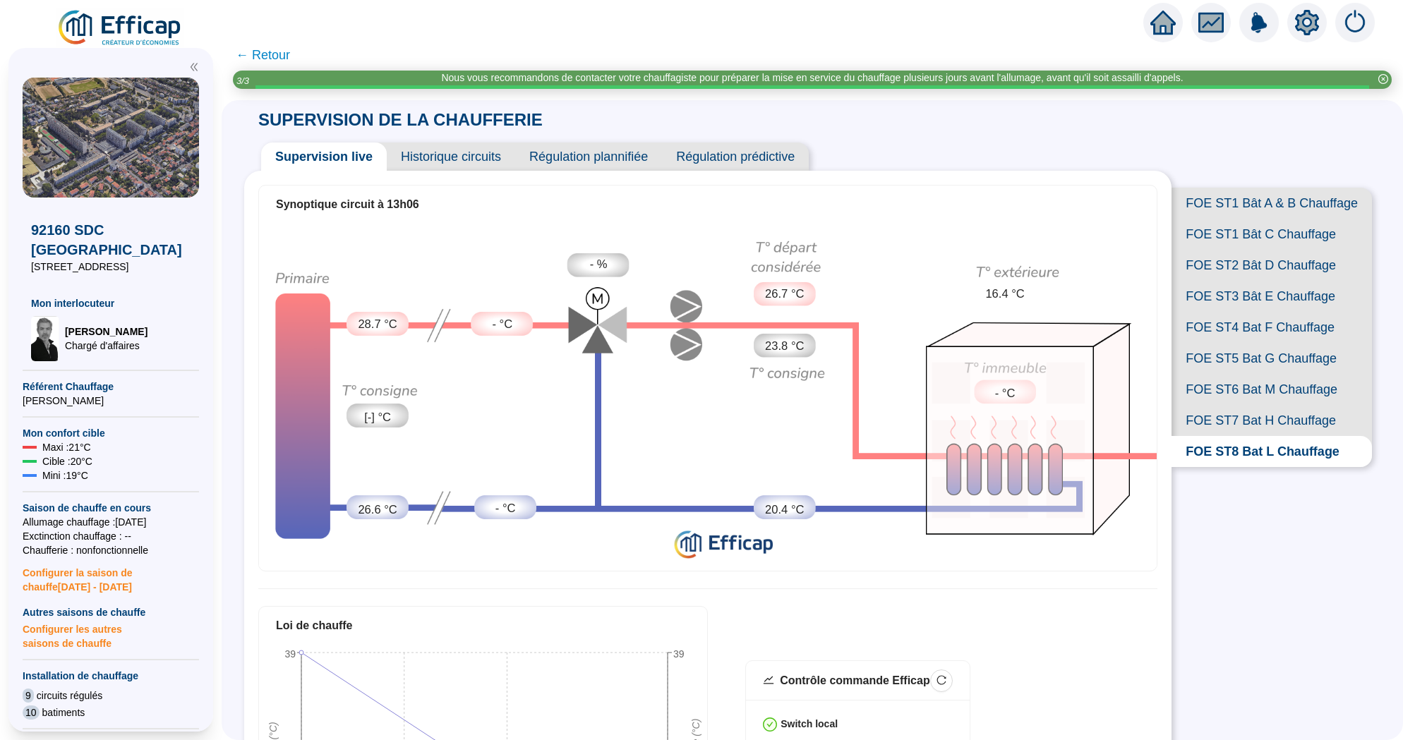
click at [1222, 420] on span "FOE ST7 Bat H Chauffage" at bounding box center [1271, 420] width 200 height 31
click at [1251, 459] on span "FOE ST8 Bat L Chauffage" at bounding box center [1271, 451] width 200 height 31
